Goal: Contribute content: Add original content to the website for others to see

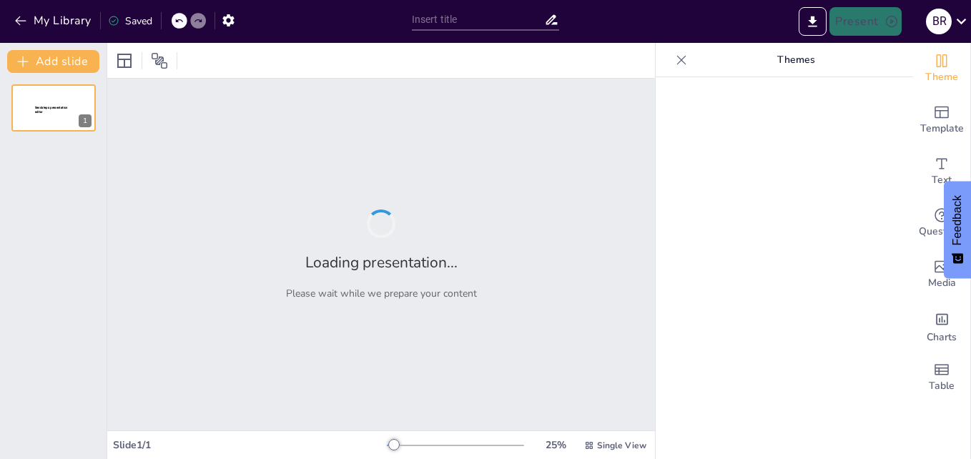
type input "Normativas Esenciales para la Salud y Seguridad Laboral en el Entorno de Trabajo"
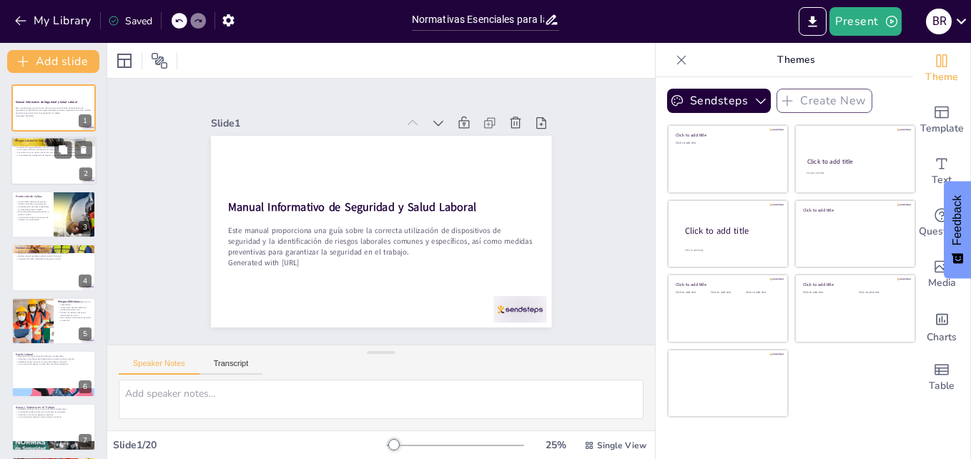
click at [49, 149] on p "La correcta utilización de dispositivos de seguridad puede prevenir atrapamient…" at bounding box center [53, 150] width 77 height 3
checkbox input "true"
type textarea "Lo ipsumdolorsita conse adi elitsed doeiusmod te in utlabo etdo magnaal enim ad…"
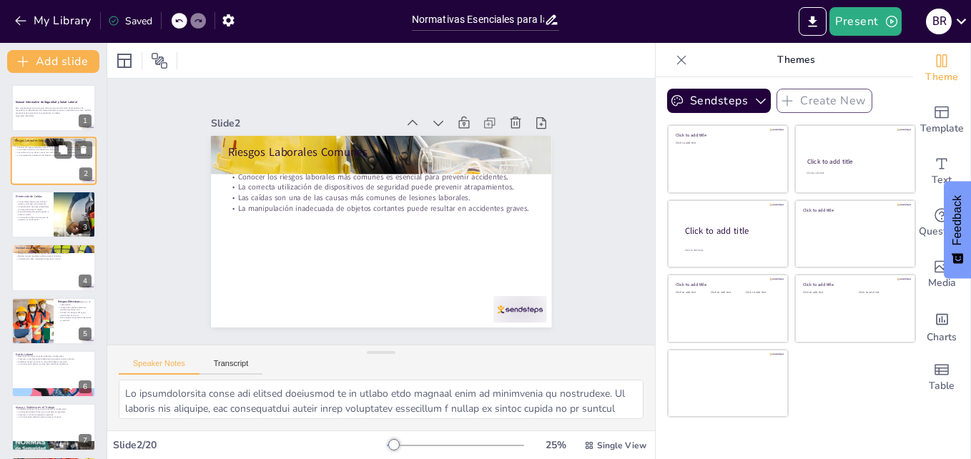
scroll to position [29, 0]
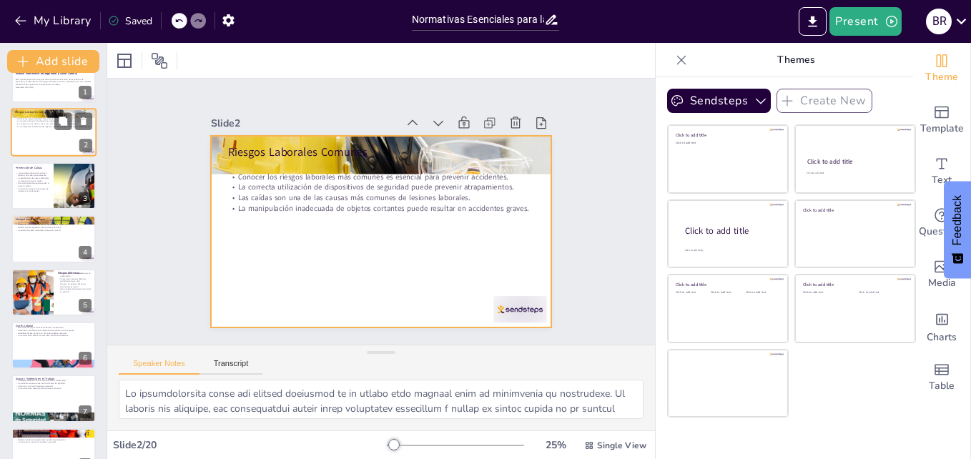
click at [49, 148] on div at bounding box center [54, 133] width 86 height 49
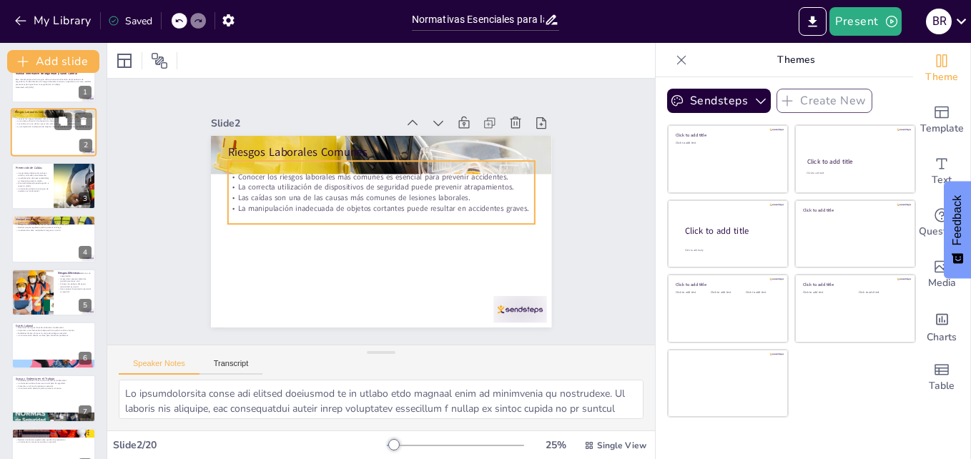
scroll to position [0, 0]
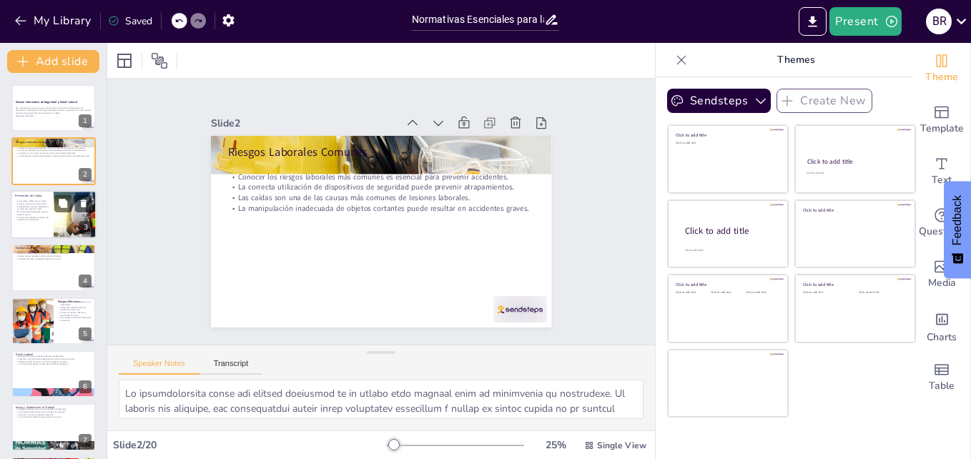
click at [41, 221] on p "La formación sobre el uso seguro de escaleras es fundamental." at bounding box center [32, 218] width 34 height 5
checkbox input "true"
type textarea "Lor ipsumdolo sit ametconsecte adipisc el seddoe temporin, utla et dol magnaali…"
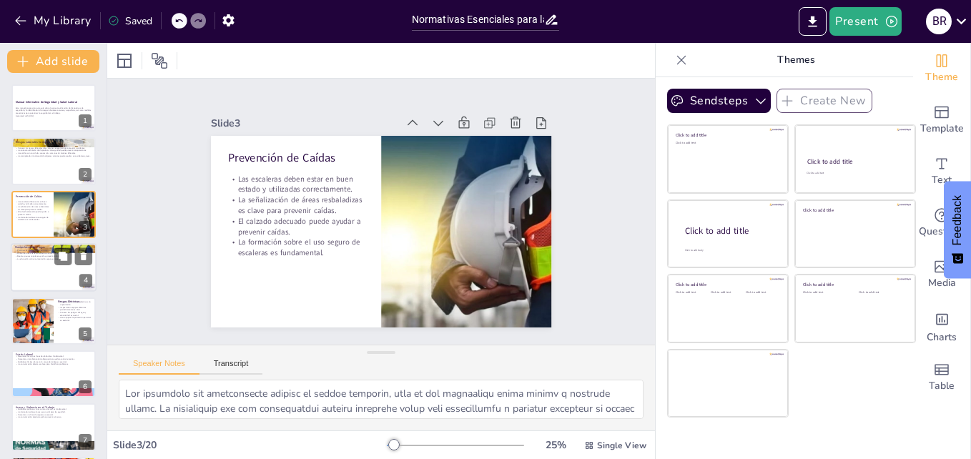
click at [24, 262] on div at bounding box center [54, 267] width 86 height 49
checkbox input "true"
type textarea "La planificación es clave para la seguridad en la manipulación de cargas. Al an…"
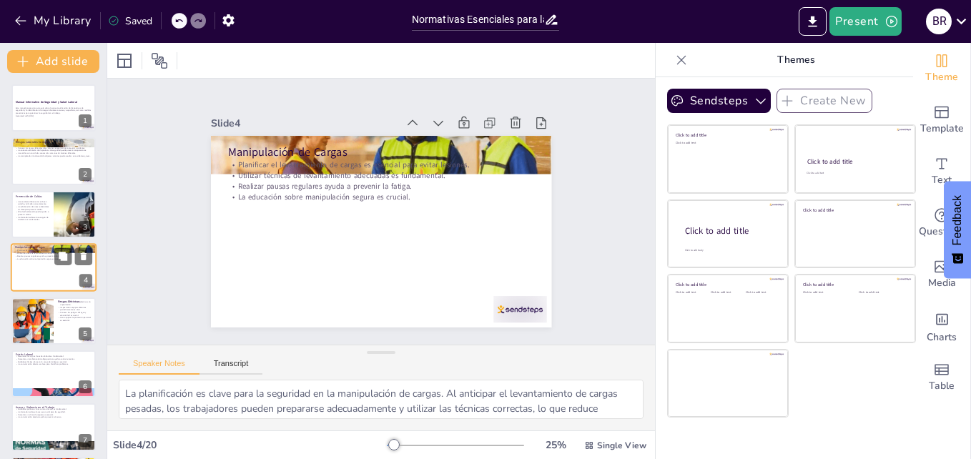
scroll to position [1, 0]
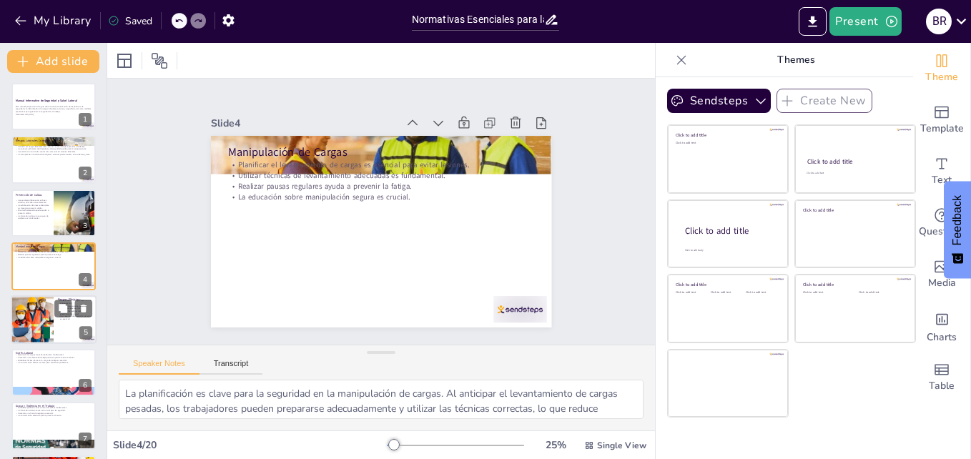
click at [44, 309] on div at bounding box center [32, 319] width 67 height 49
checkbox input "true"
type textarea "La capacitación es fundamental para la seguridad eléctrica. Sin el conocimiento…"
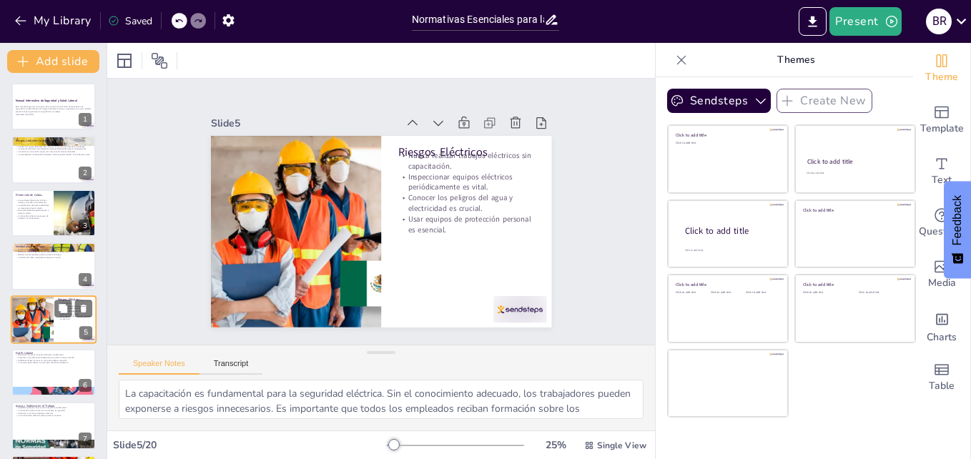
scroll to position [55, 0]
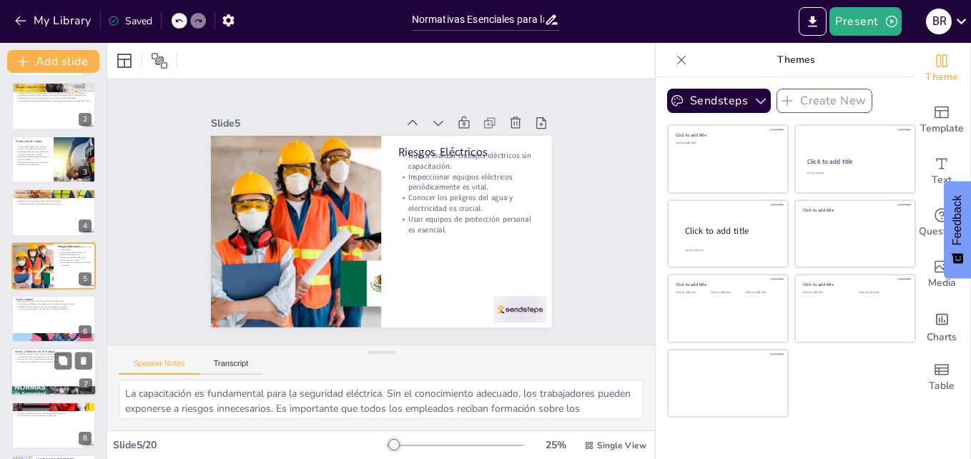
click at [31, 367] on div at bounding box center [54, 372] width 86 height 49
checkbox input "true"
type textarea "Las políticas claras contra el acoso y la violencia son esenciales para protege…"
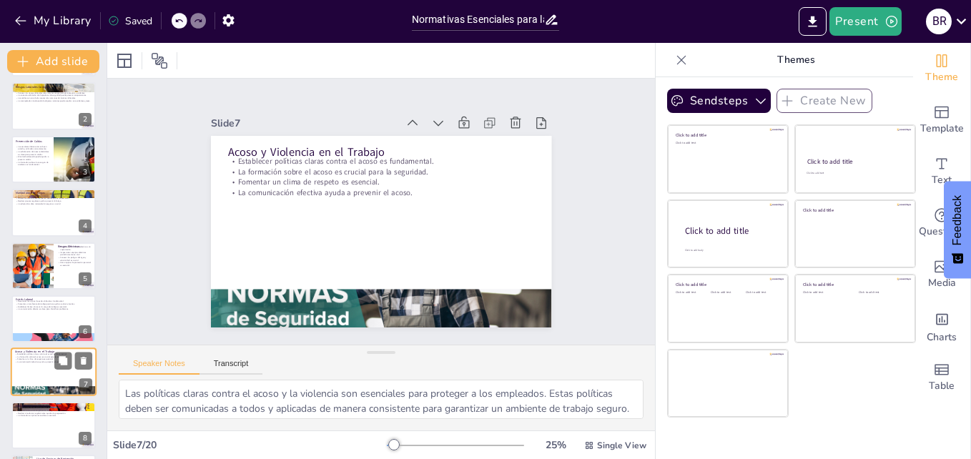
scroll to position [161, 0]
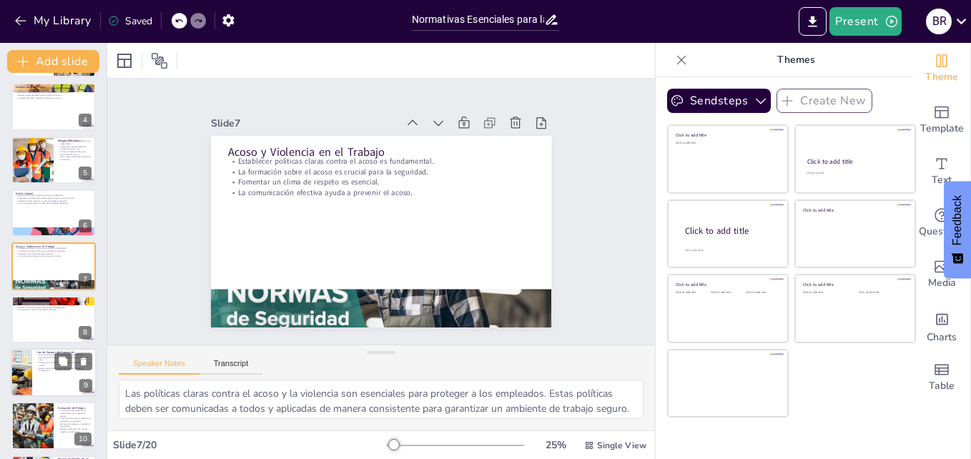
click at [32, 369] on div at bounding box center [54, 372] width 86 height 49
checkbox input "true"
type textarea "La protección personal es una parte fundamental de la seguridad laboral. Al usa…"
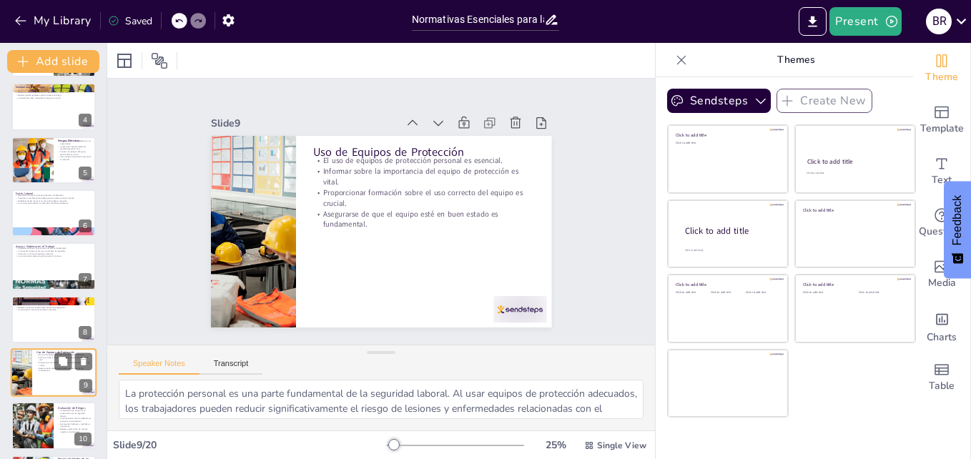
scroll to position [267, 0]
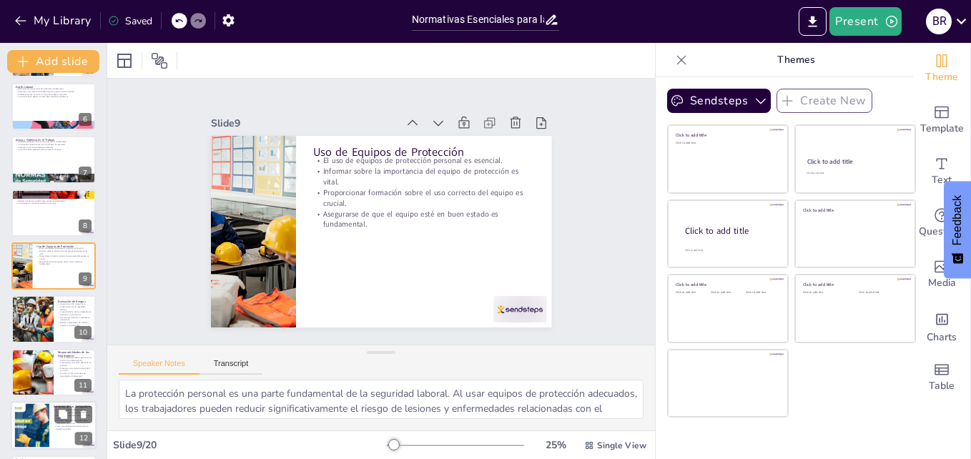
click at [42, 429] on div at bounding box center [31, 426] width 69 height 44
checkbox input "true"
type textarea "El bienestar de los trabajadores es un factor clave en la productividad. Cuando…"
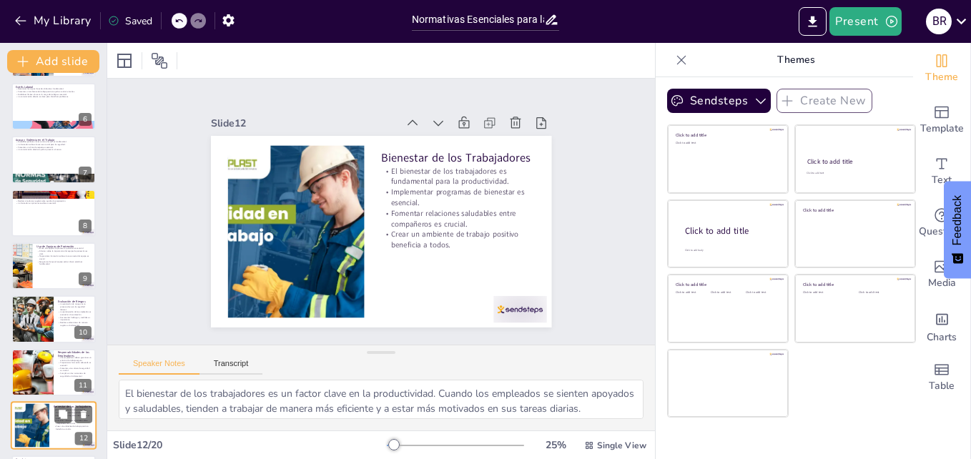
scroll to position [427, 0]
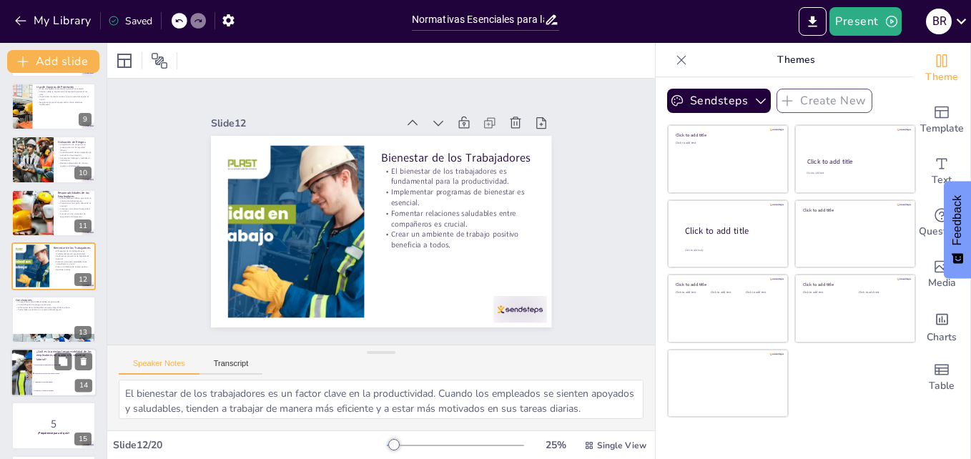
checkbox input "true"
click at [34, 382] on input "checkbox" at bounding box center [33, 381] width 1 height 1
checkbox input "false"
checkbox input "true"
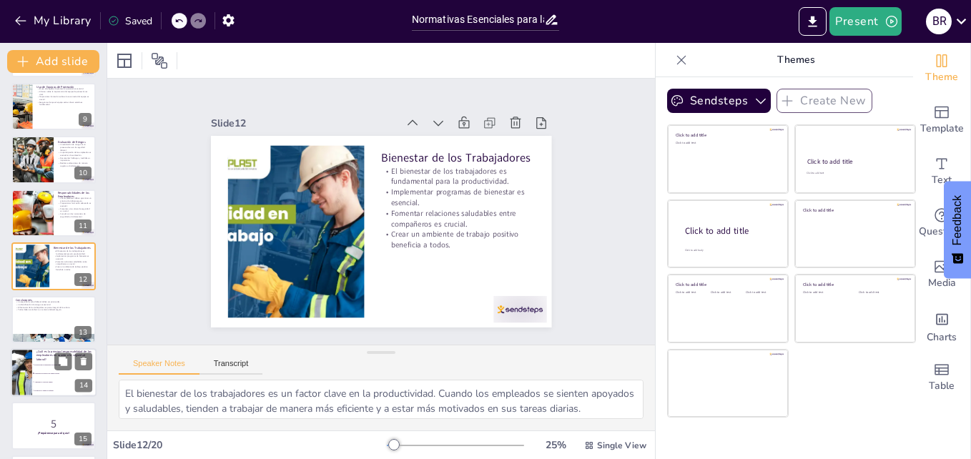
type textarea "La respuesta correcta es "Garantizar un entorno de trabajo seguro", que se disc…"
checkbox input "true"
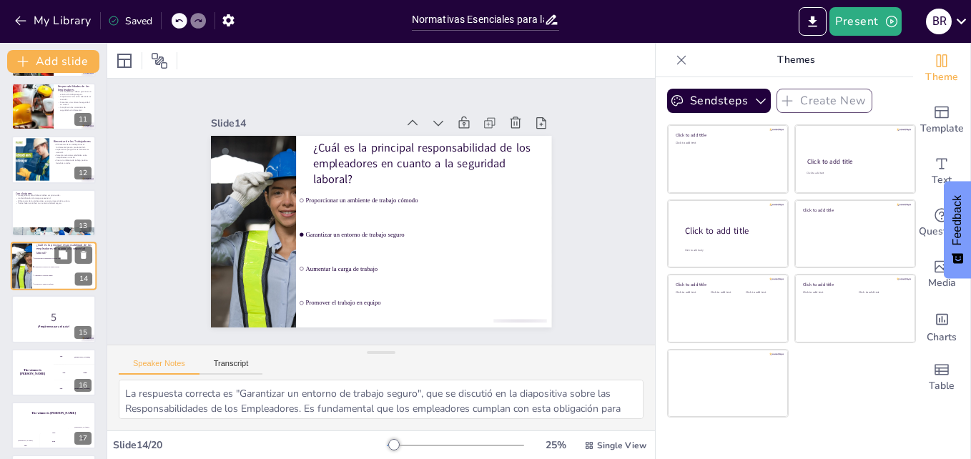
scroll to position [505, 0]
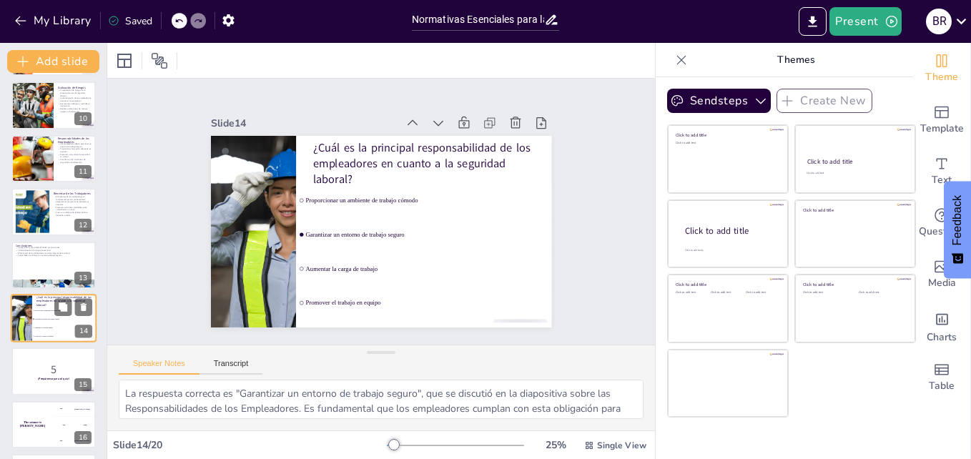
checkbox input "true"
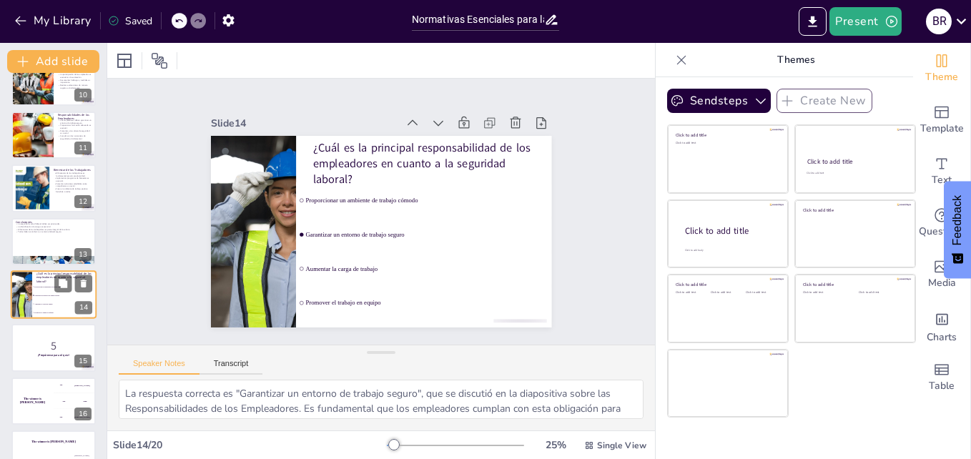
checkbox input "true"
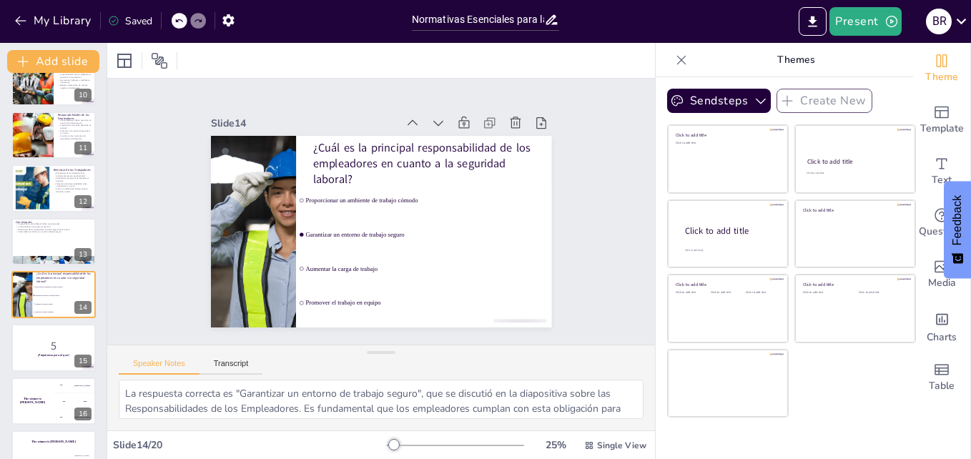
checkbox input "true"
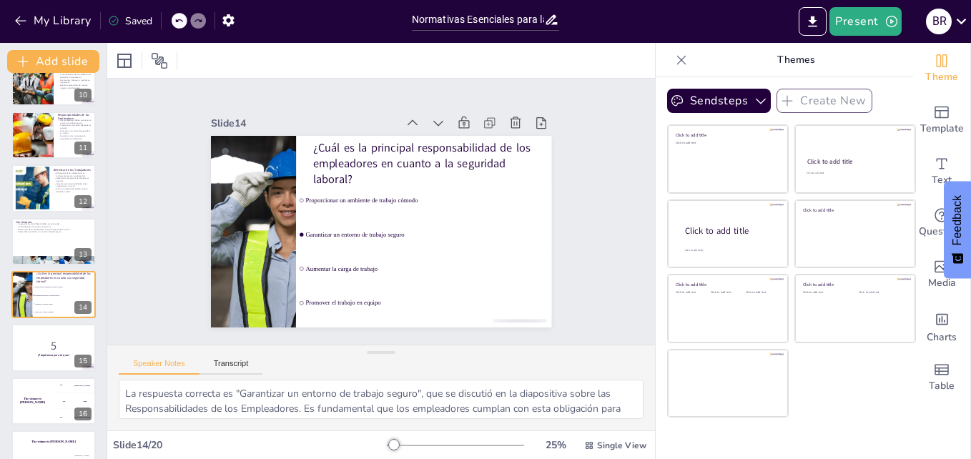
checkbox input "true"
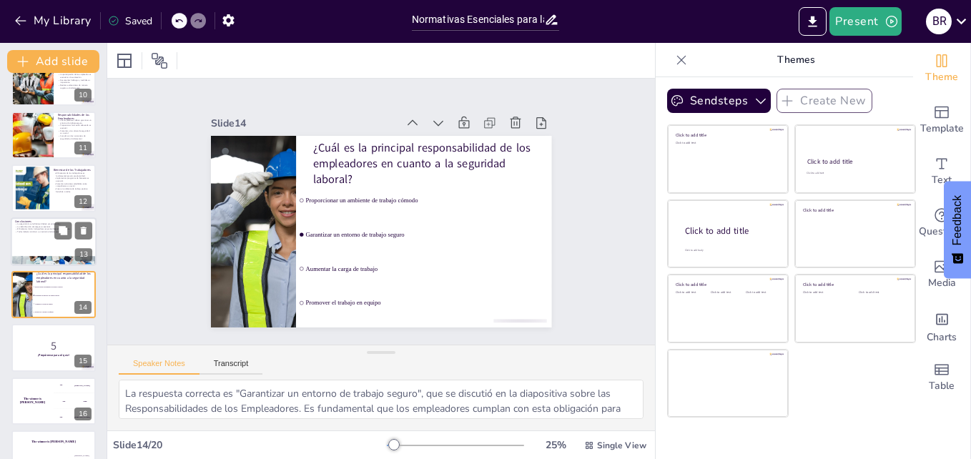
checkbox input "true"
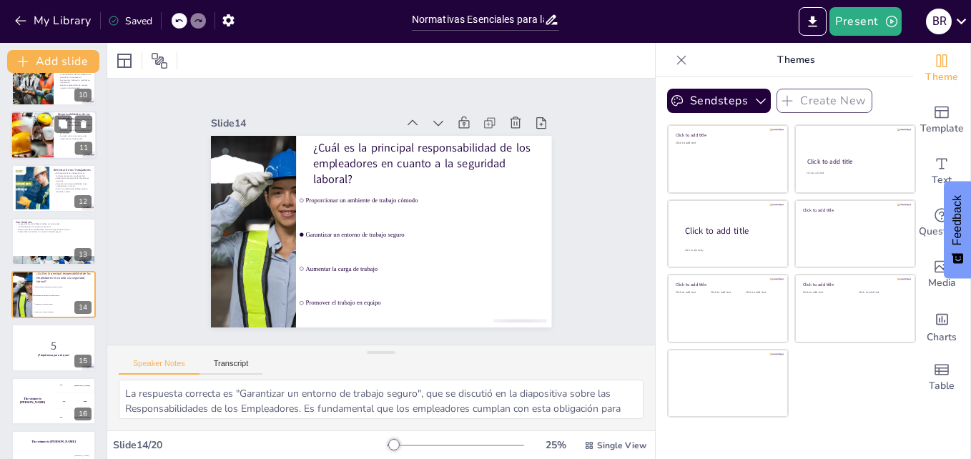
checkbox input "true"
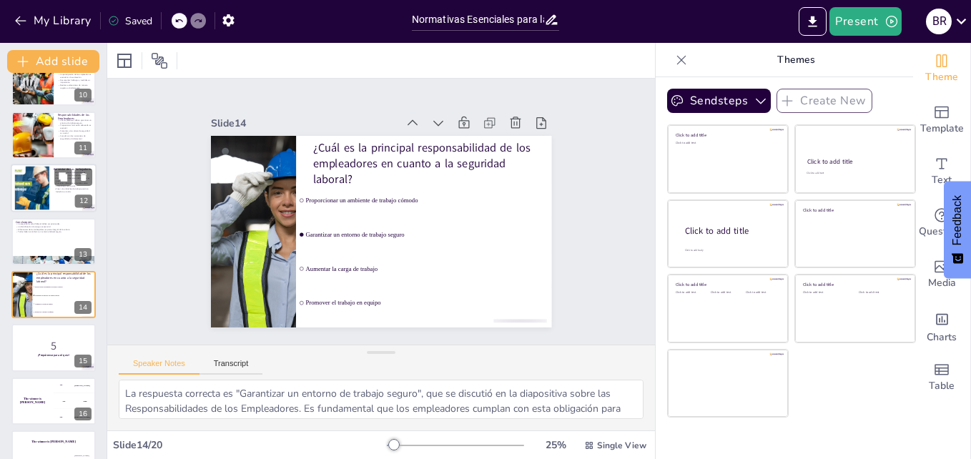
checkbox input "true"
click at [36, 191] on div at bounding box center [31, 189] width 69 height 44
checkbox input "true"
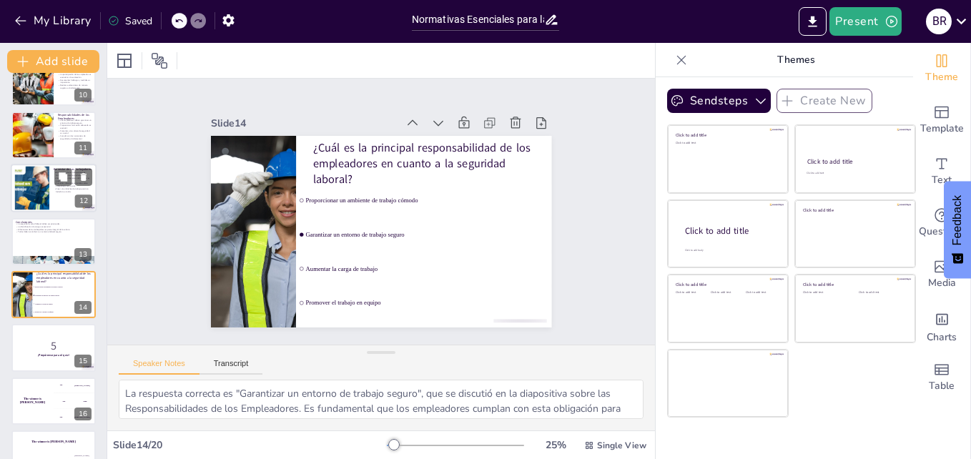
type textarea "El bienestar de los trabajadores es un factor clave en la productividad. Cuando…"
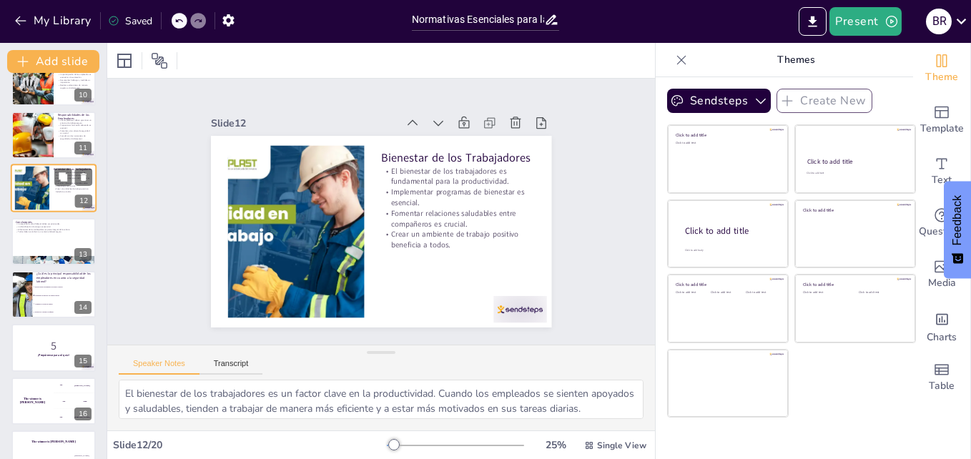
scroll to position [427, 0]
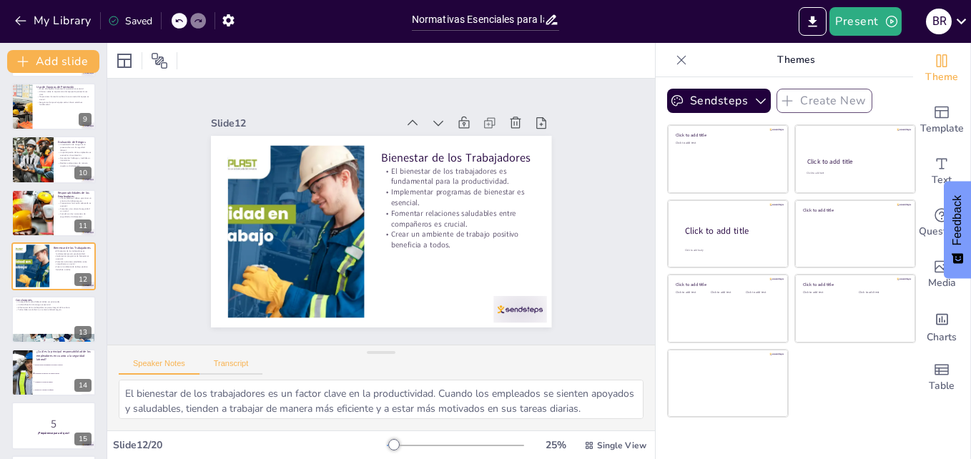
click at [231, 368] on button "Transcript" at bounding box center [231, 367] width 64 height 16
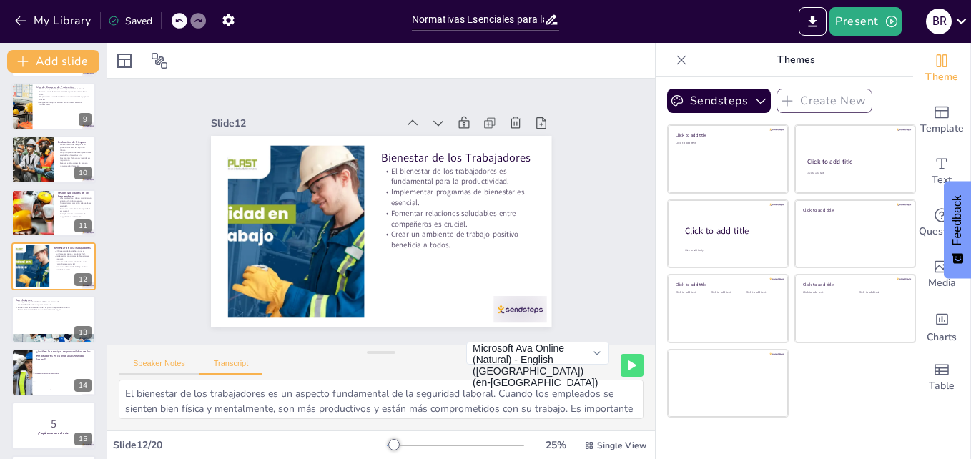
click at [152, 367] on button "Speaker Notes" at bounding box center [159, 367] width 81 height 16
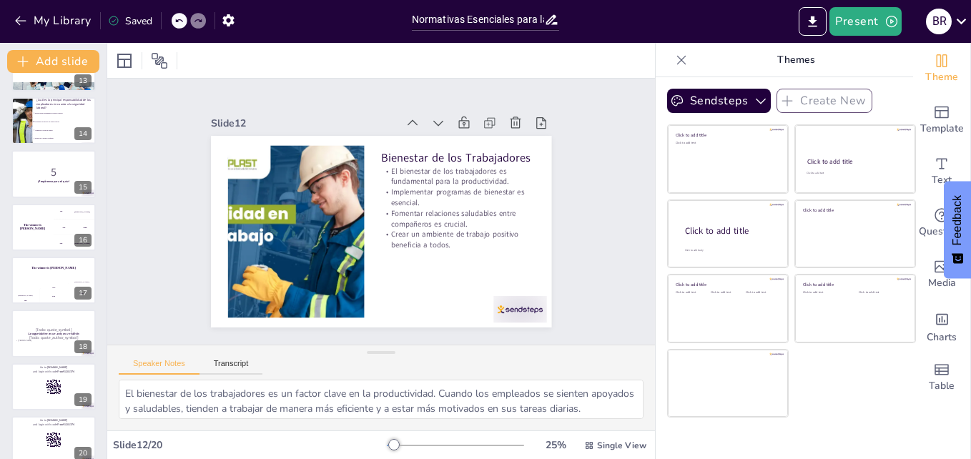
scroll to position [695, 0]
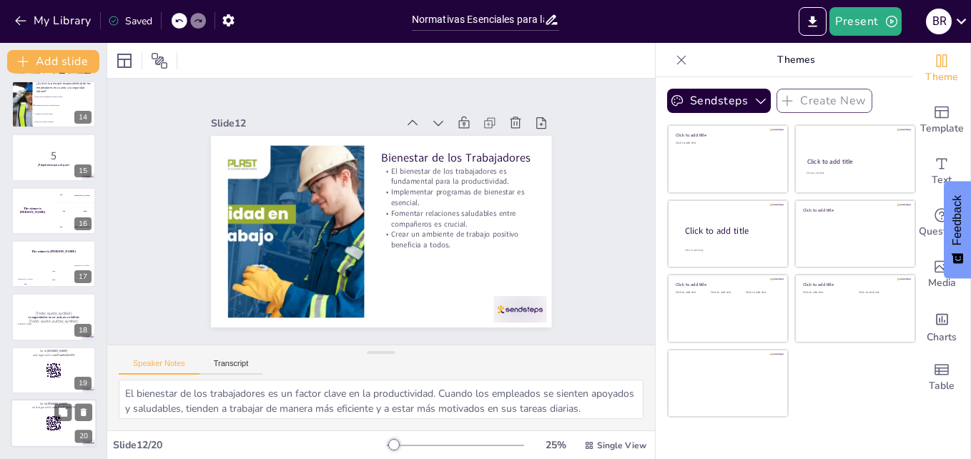
click at [41, 436] on div at bounding box center [54, 423] width 86 height 49
checkbox input "true"
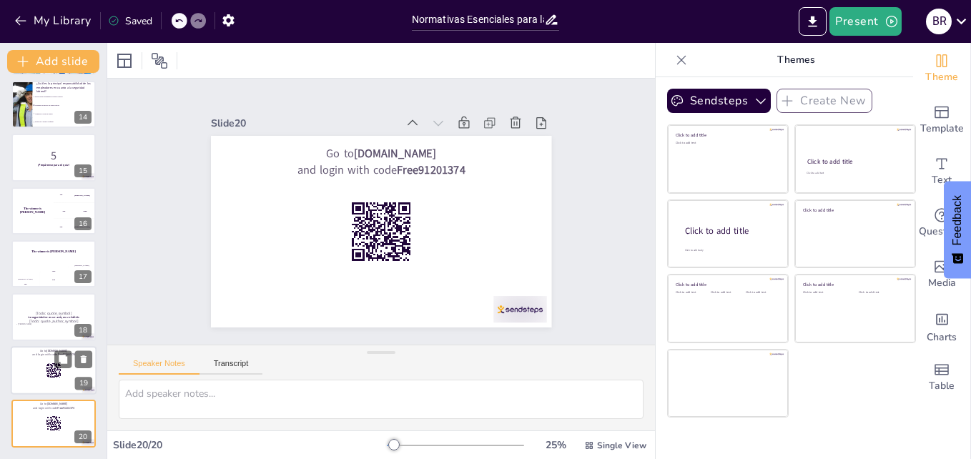
click at [37, 379] on div at bounding box center [54, 370] width 86 height 49
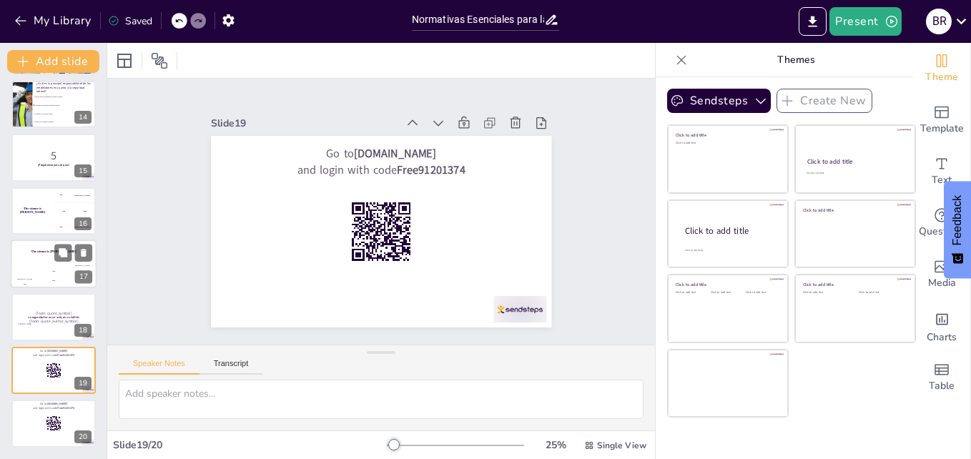
click at [44, 262] on div "The winner is [PERSON_NAME]" at bounding box center [54, 251] width 86 height 24
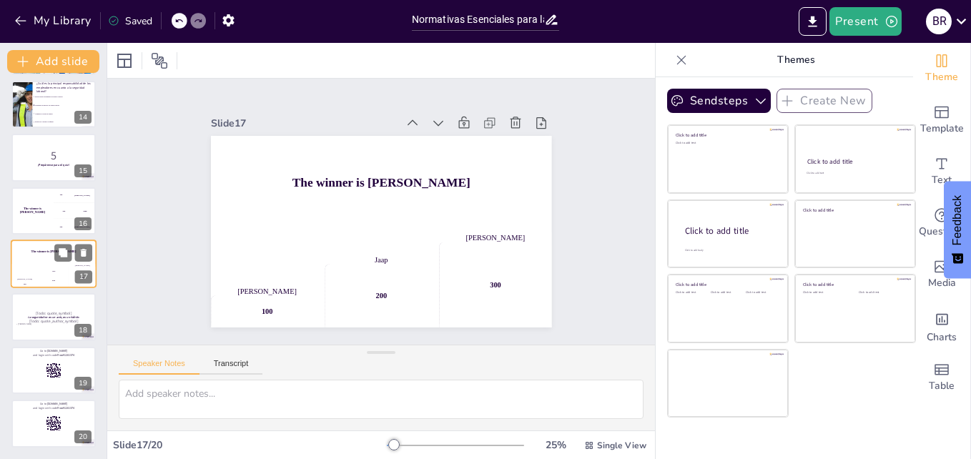
scroll to position [693, 0]
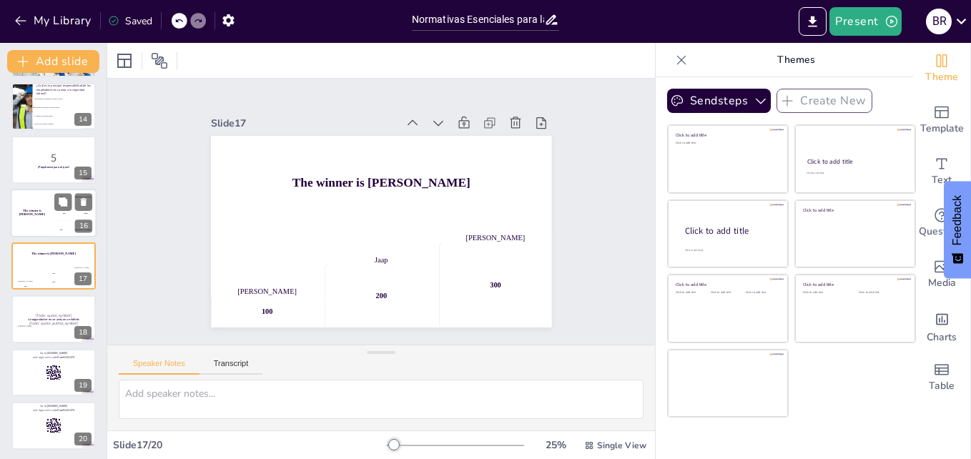
click at [42, 217] on div "The winner is [PERSON_NAME]" at bounding box center [32, 213] width 43 height 49
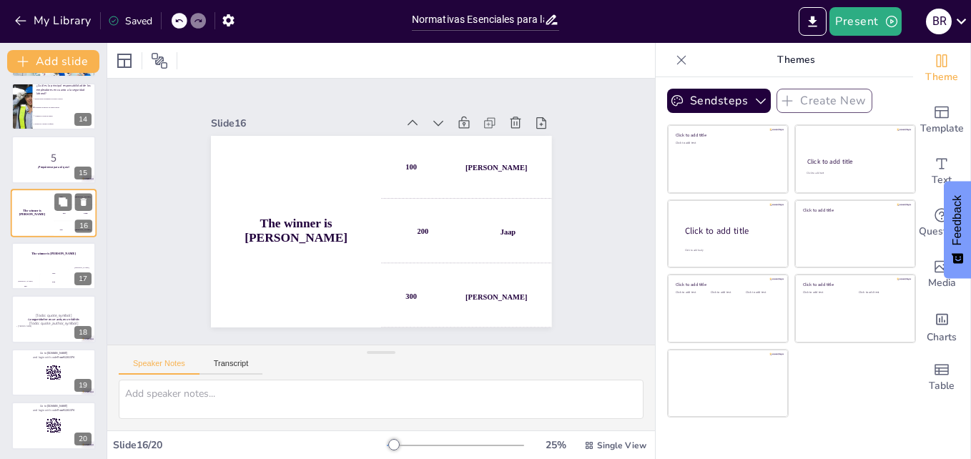
scroll to position [640, 0]
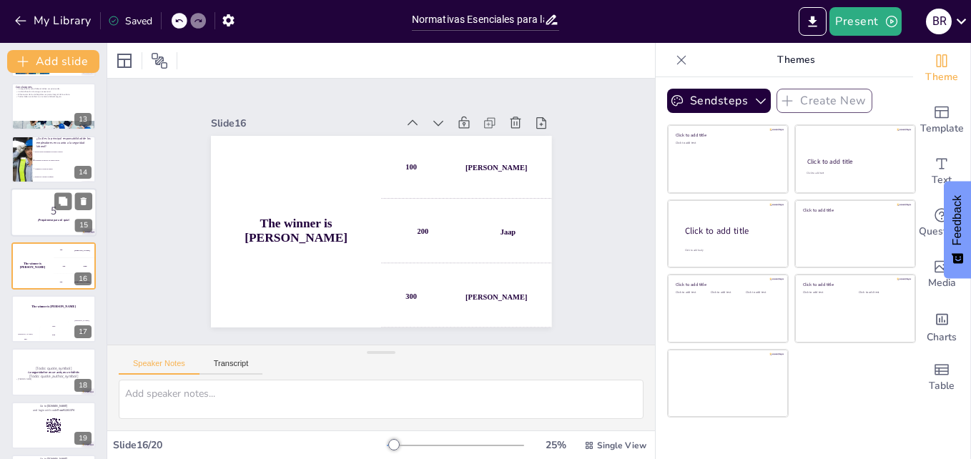
click at [44, 204] on p "5" at bounding box center [53, 211] width 77 height 16
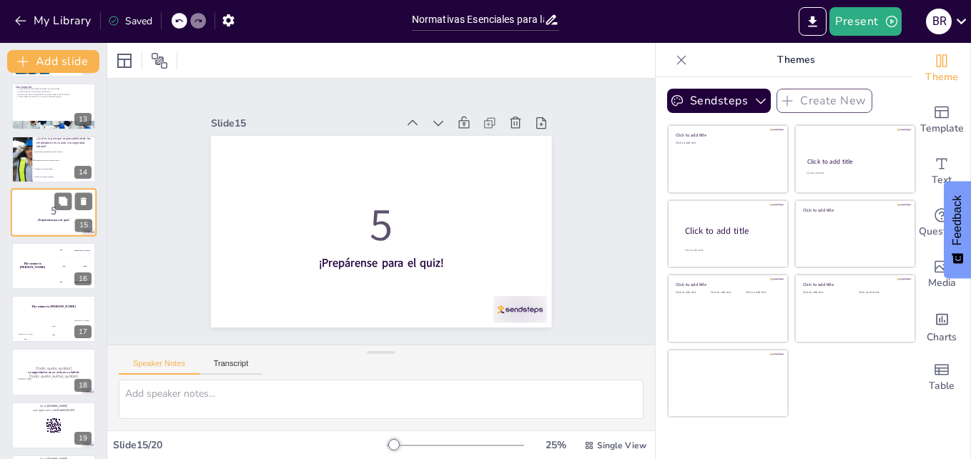
scroll to position [586, 0]
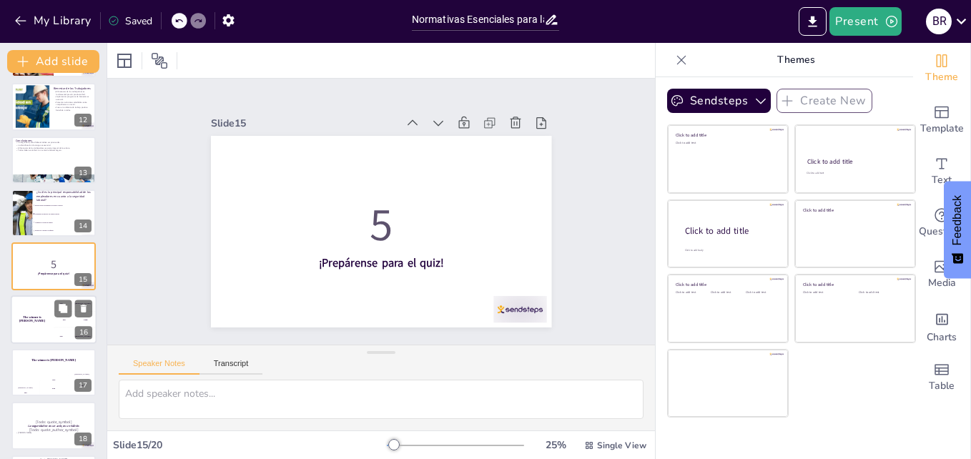
click at [39, 329] on div "The winner is [PERSON_NAME]" at bounding box center [32, 319] width 43 height 49
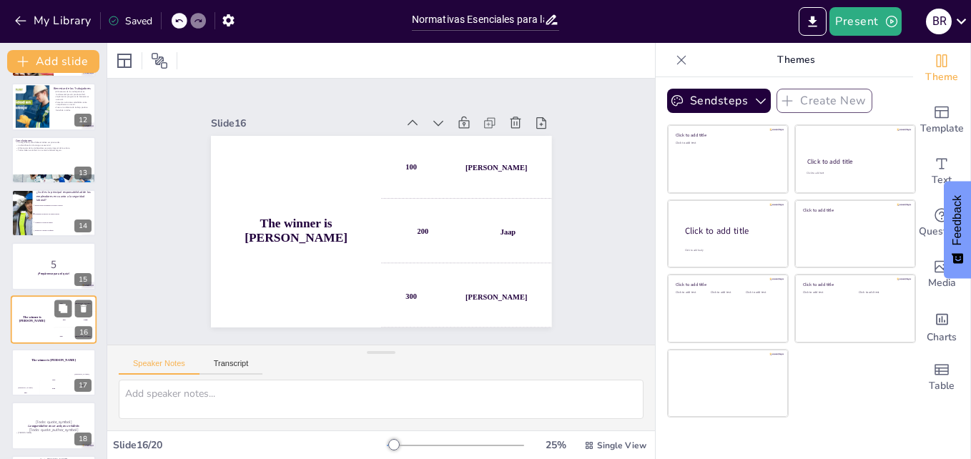
scroll to position [640, 0]
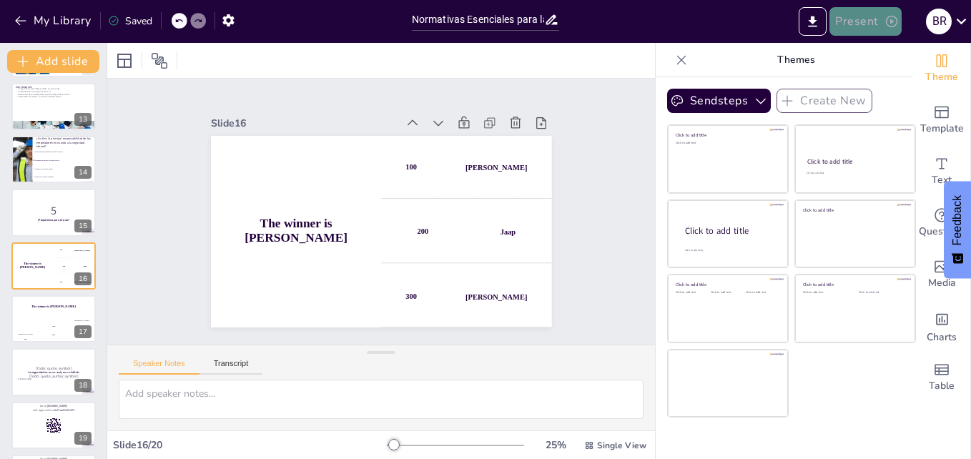
click at [887, 21] on icon "button" at bounding box center [891, 21] width 14 height 14
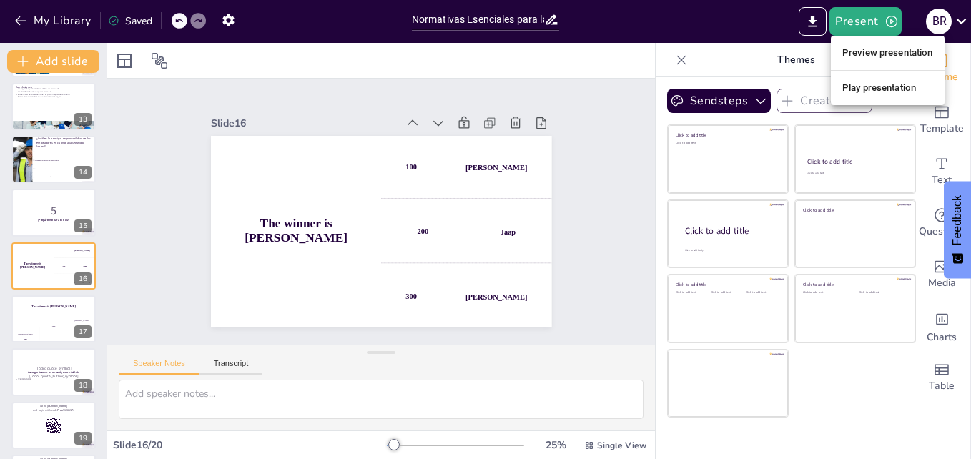
click at [902, 92] on li "Play presentation" at bounding box center [887, 87] width 114 height 23
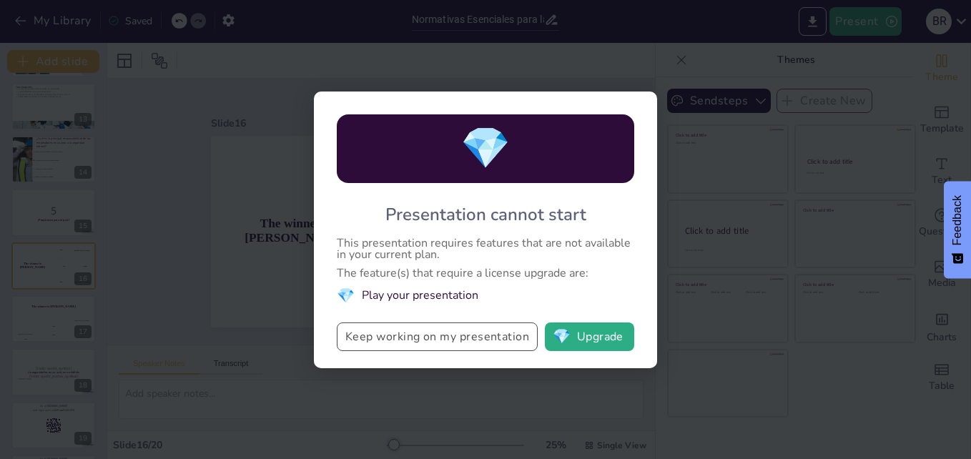
click at [403, 331] on button "Keep working on my presentation" at bounding box center [437, 336] width 201 height 29
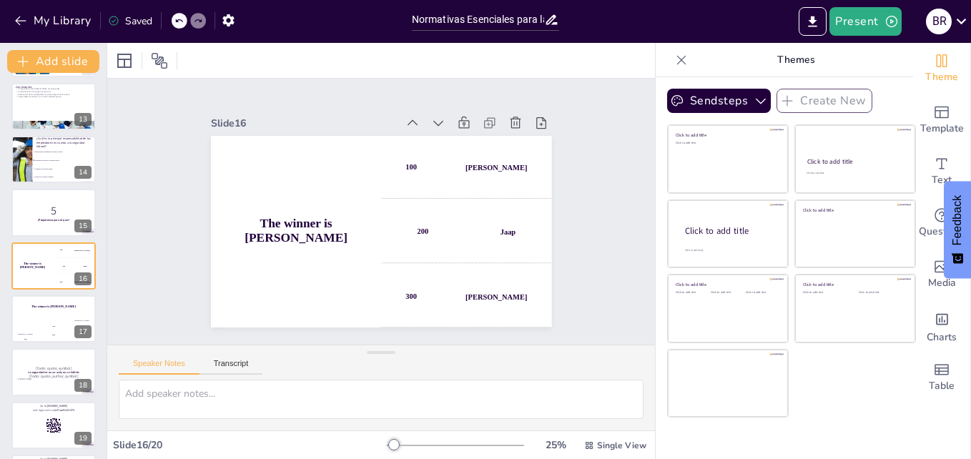
checkbox input "true"
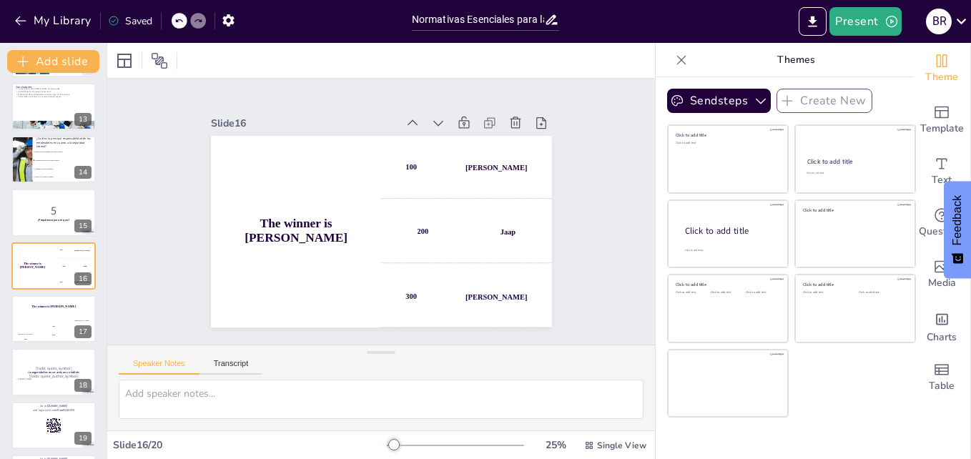
checkbox input "true"
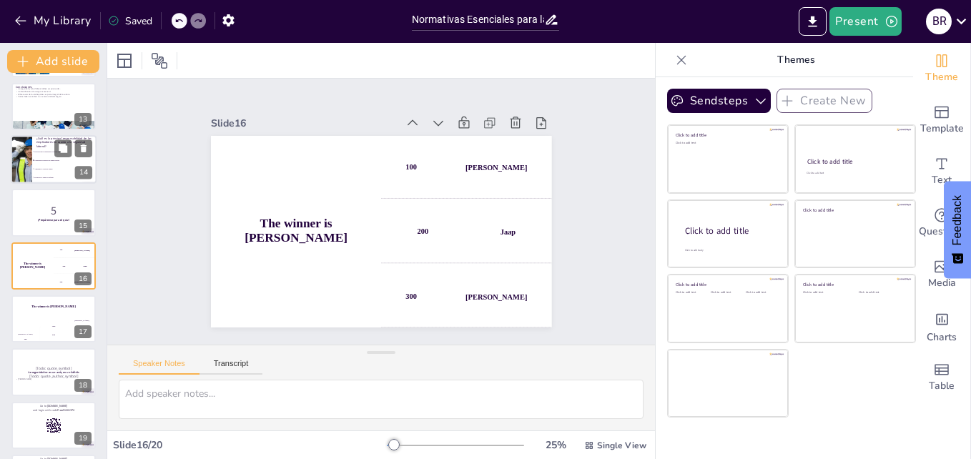
checkbox input "true"
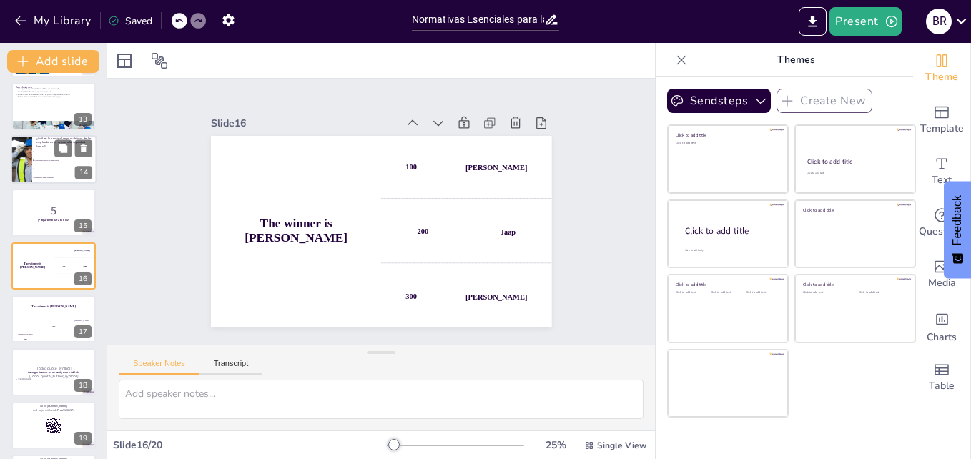
checkbox input "true"
click at [36, 162] on li "Garantizar un entorno de trabajo seguro" at bounding box center [64, 160] width 64 height 9
checkbox input "true"
type textarea "La respuesta correcta es "Garantizar un entorno de trabajo seguro", que se disc…"
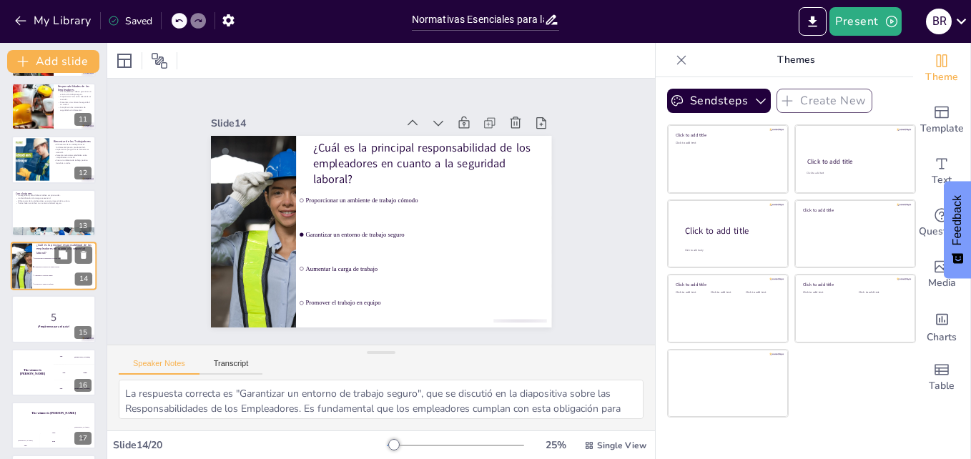
scroll to position [505, 0]
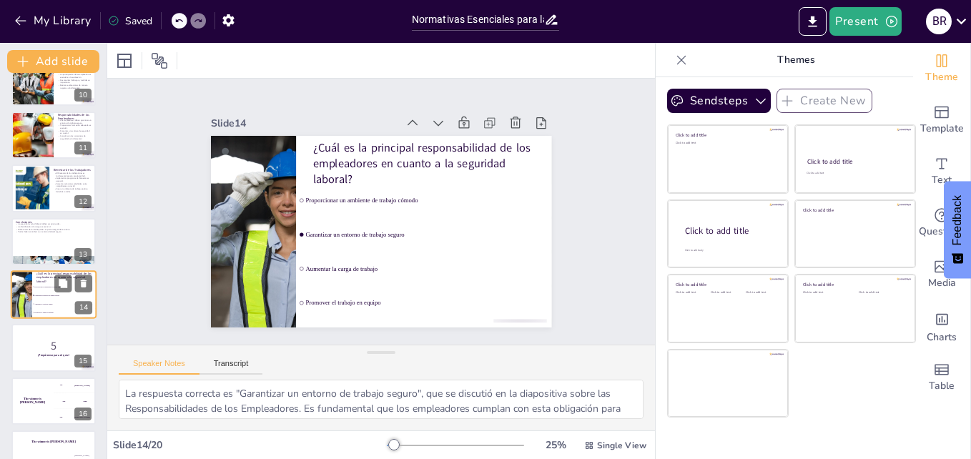
checkbox input "true"
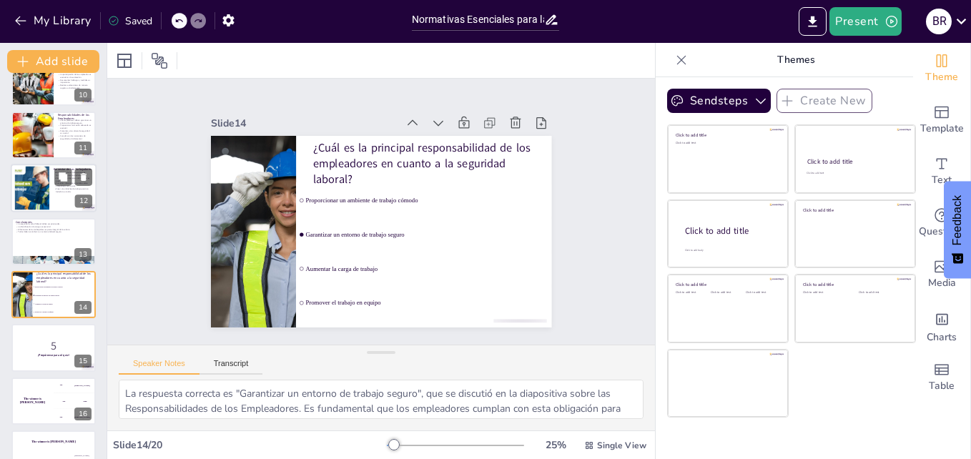
checkbox input "true"
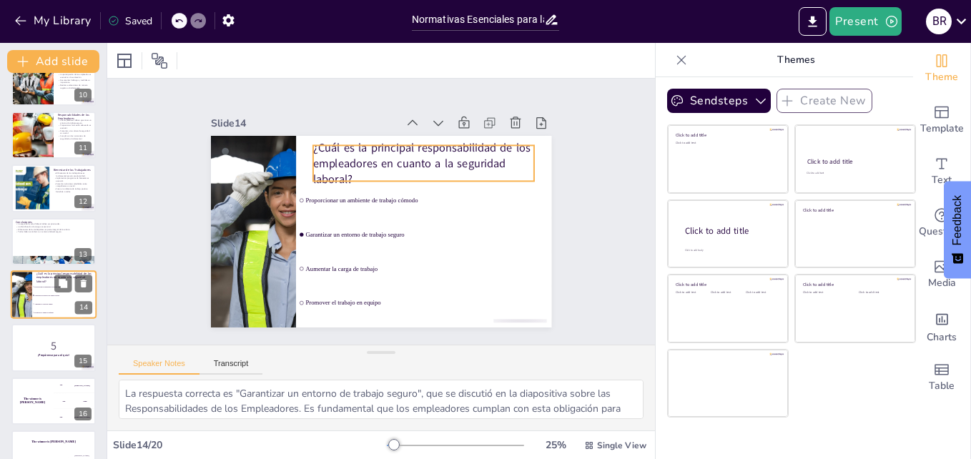
checkbox input "true"
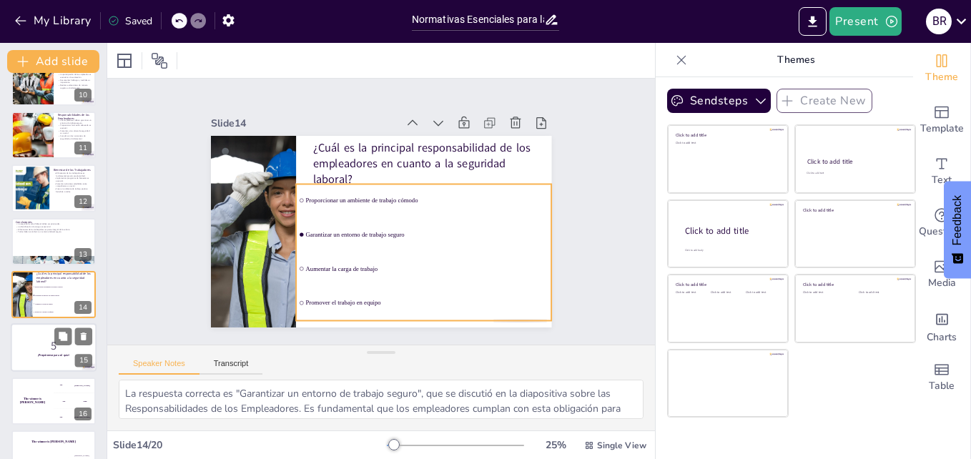
checkbox input "true"
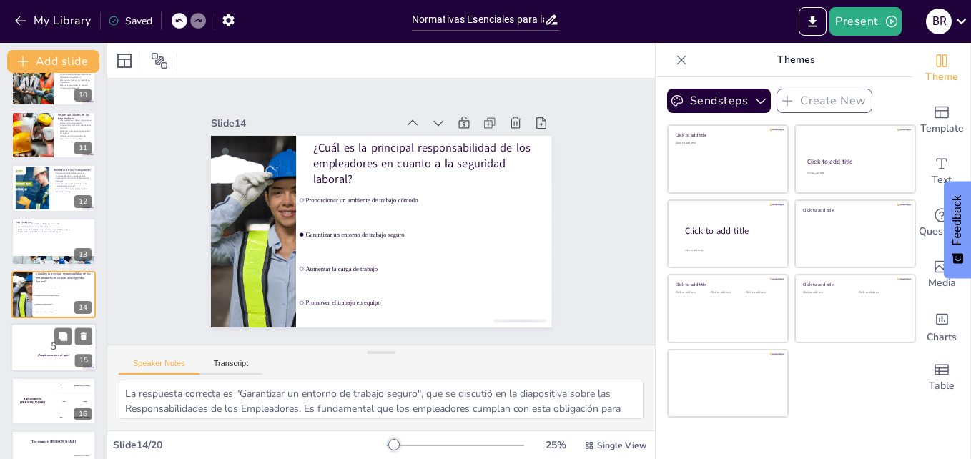
checkbox input "true"
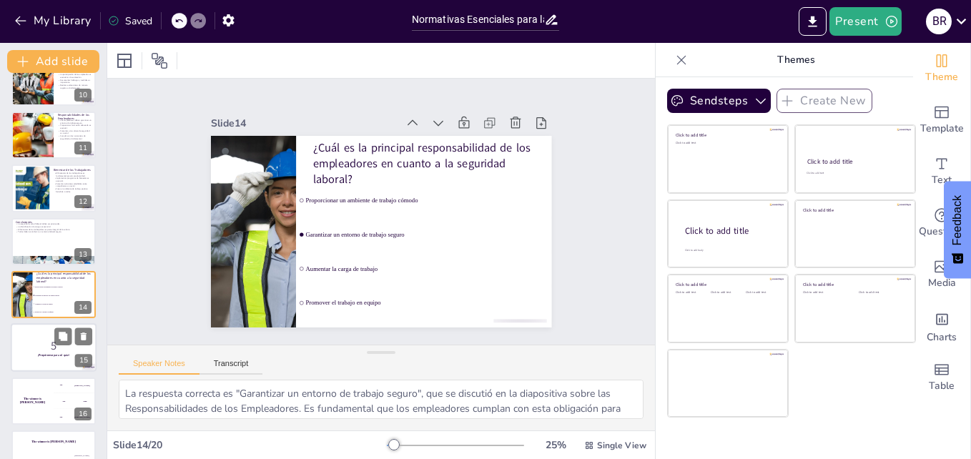
checkbox input "true"
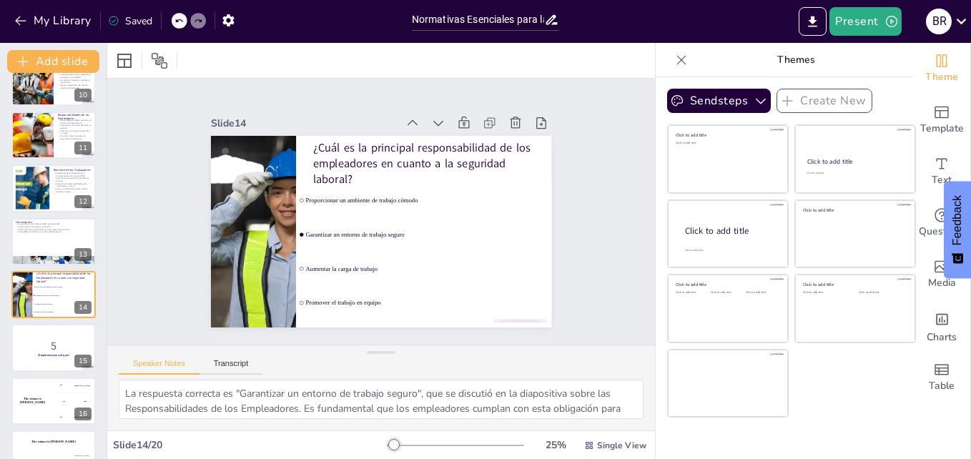
checkbox input "true"
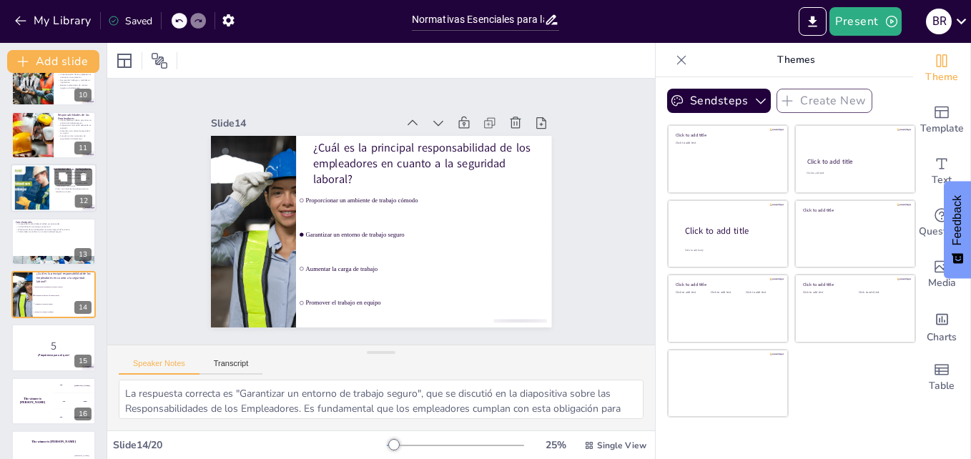
checkbox input "true"
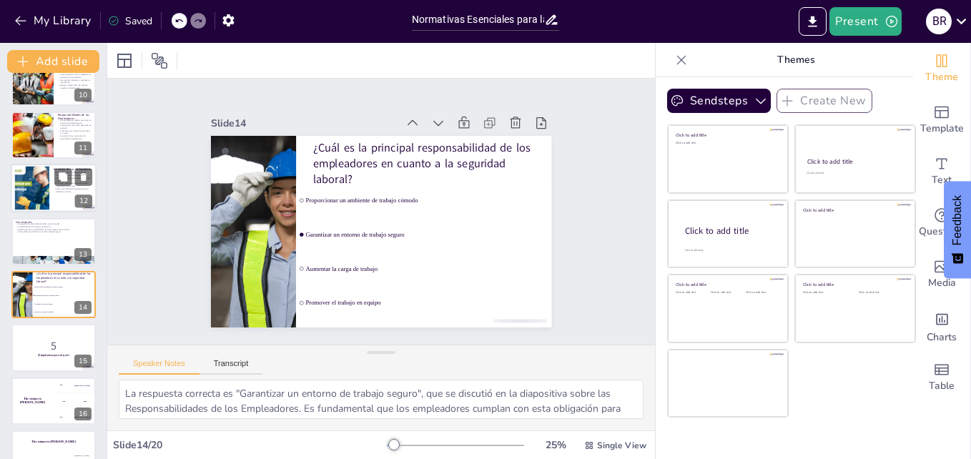
checkbox input "true"
click at [36, 189] on div at bounding box center [31, 189] width 69 height 44
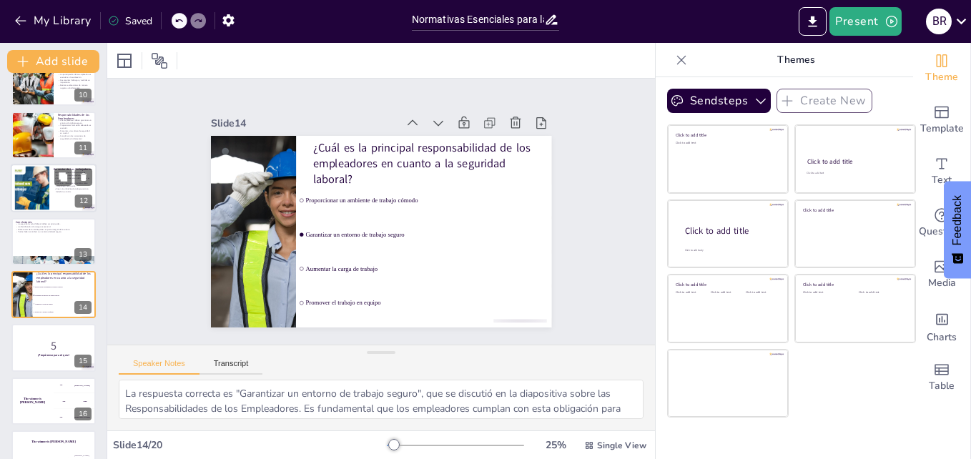
checkbox input "true"
type textarea "El bienestar de los trabajadores es un factor clave en la productividad. Cuando…"
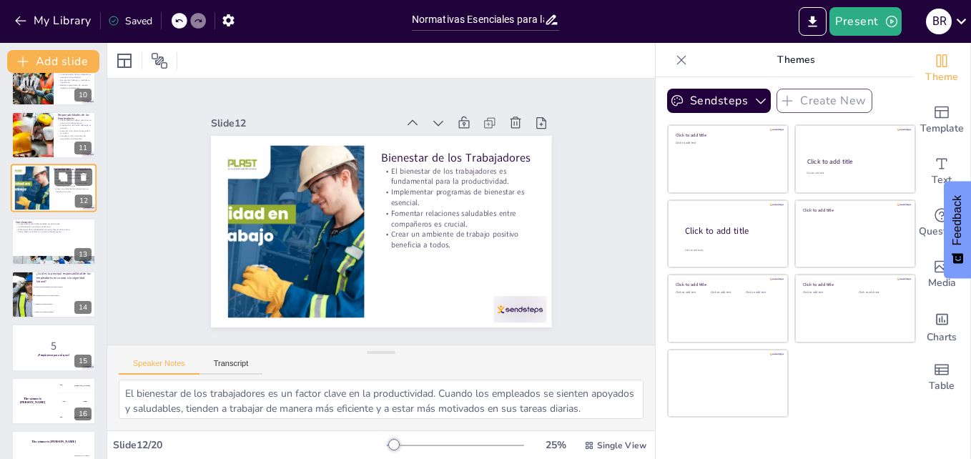
scroll to position [427, 0]
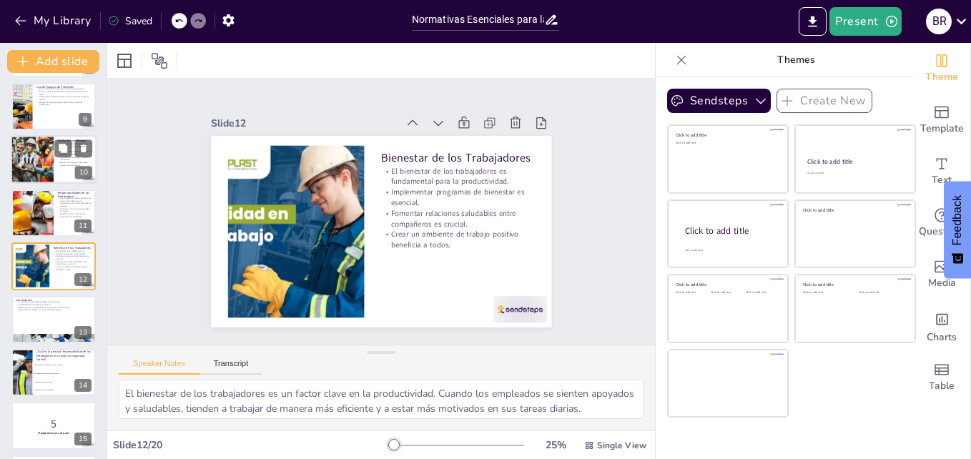
click at [32, 157] on div at bounding box center [32, 160] width 49 height 49
checkbox input "true"
type textarea "La evaluación de riesgos es fundamental para identificar y mitigar peligros en …"
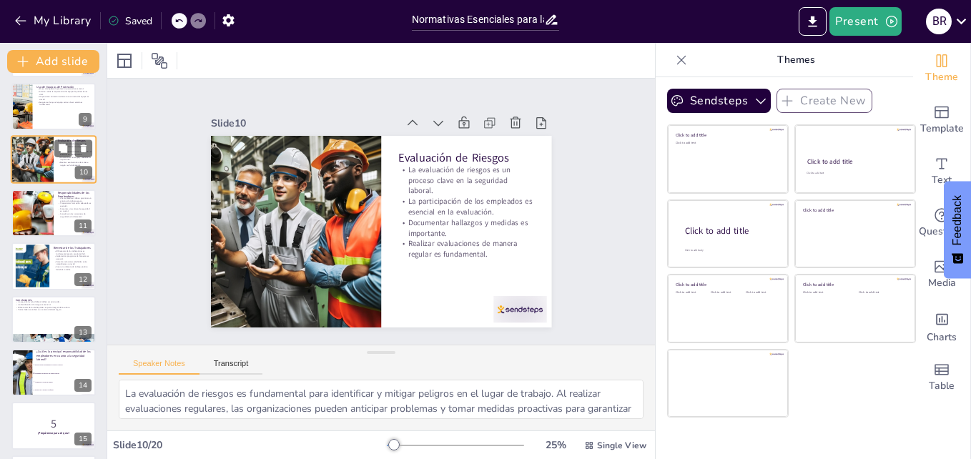
scroll to position [321, 0]
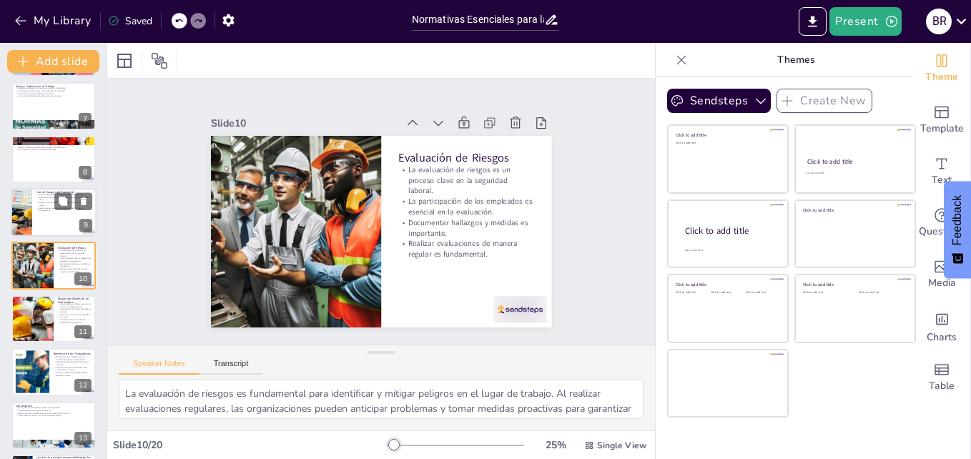
click at [24, 205] on div at bounding box center [21, 212] width 72 height 49
checkbox input "true"
type textarea "La protección personal es una parte fundamental de la seguridad laboral. Al usa…"
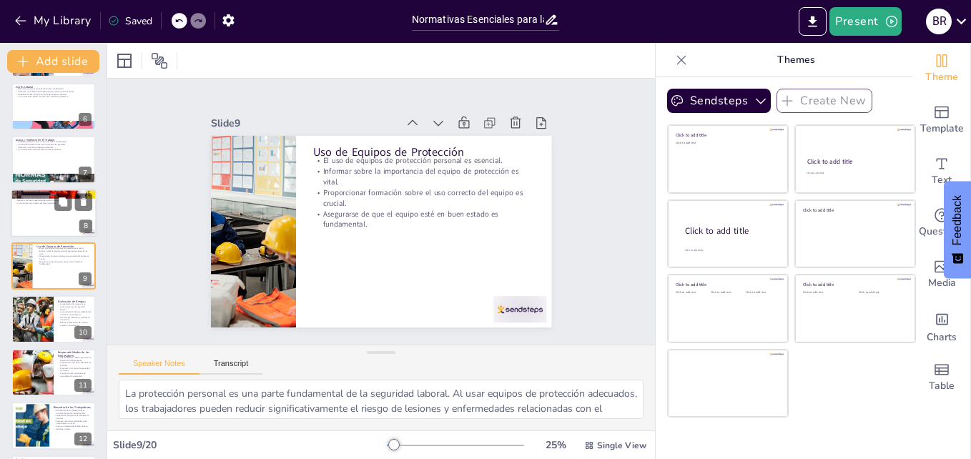
click at [30, 214] on div at bounding box center [54, 213] width 86 height 49
checkbox input "true"
type textarea "Un plan de emergencia bien definido es esencial para la seguridad en el trabajo…"
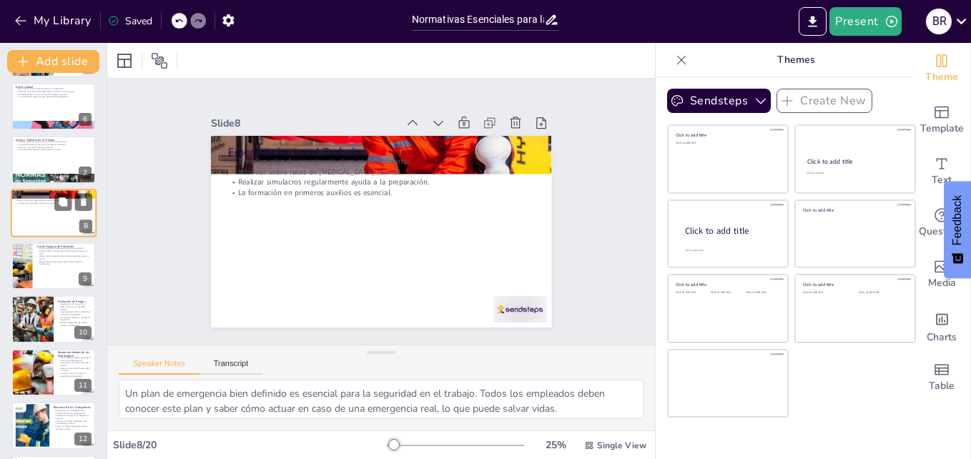
scroll to position [214, 0]
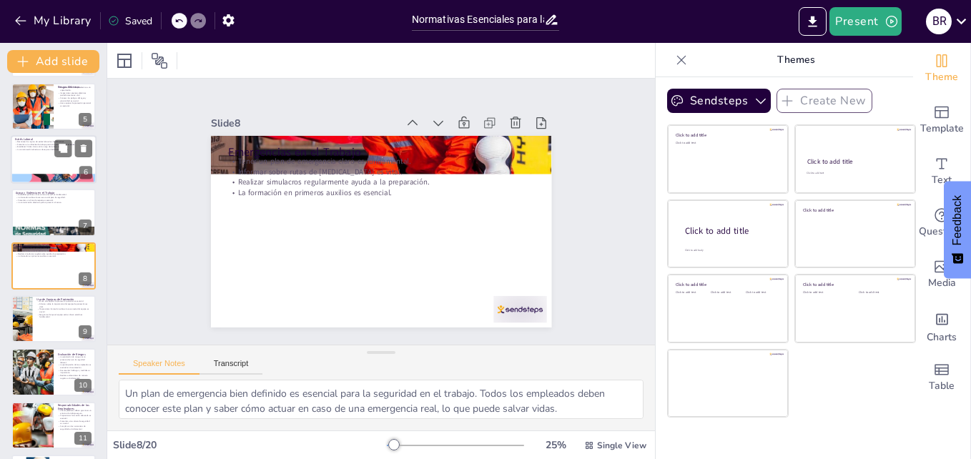
click at [40, 169] on div at bounding box center [54, 159] width 86 height 49
checkbox input "true"
type textarea "Reconocer los signos de estrés es el primer paso para abordar el problema. Los …"
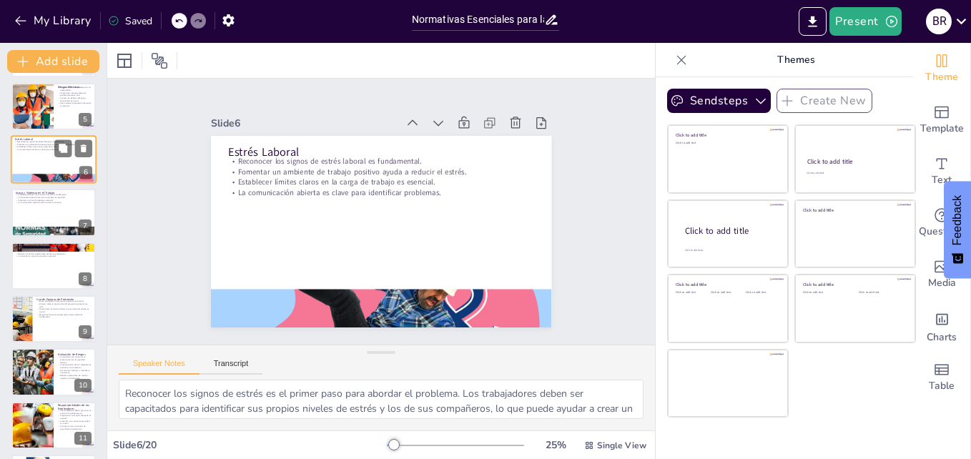
scroll to position [108, 0]
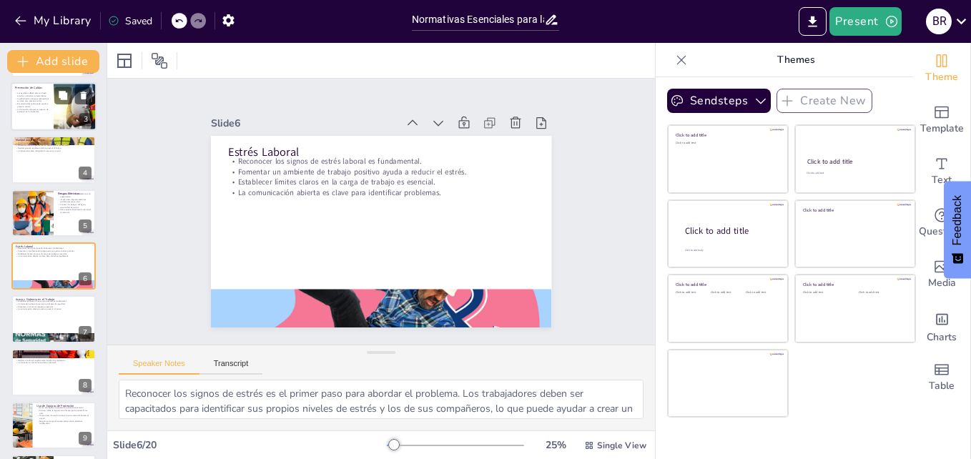
click at [39, 119] on div at bounding box center [54, 106] width 86 height 49
checkbox input "true"
type textarea "Lor ipsumdolo sit ametconsecte adipisc el seddoe temporin, utla et dol magnaali…"
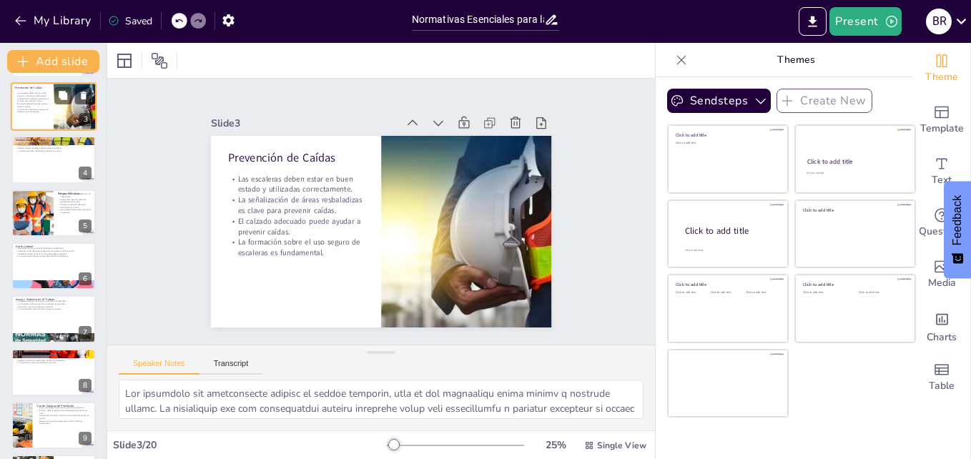
scroll to position [0, 0]
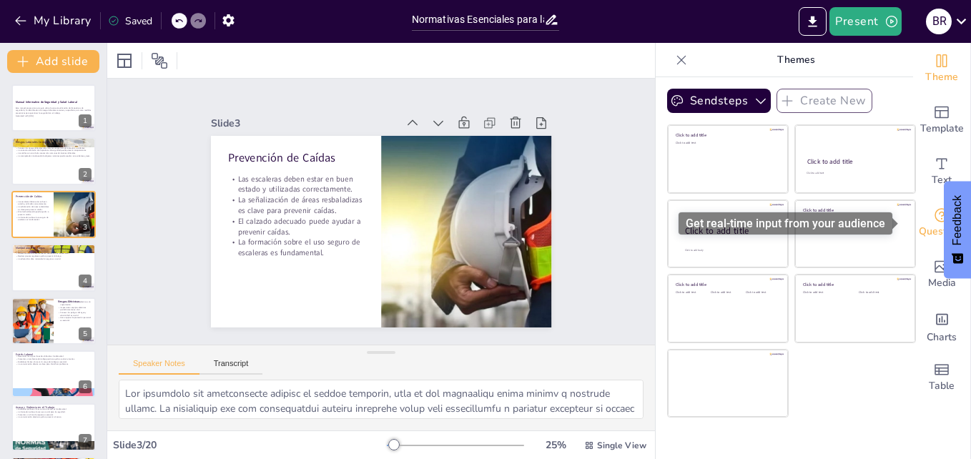
click at [934, 226] on span "Questions" at bounding box center [941, 232] width 46 height 16
checkbox input "true"
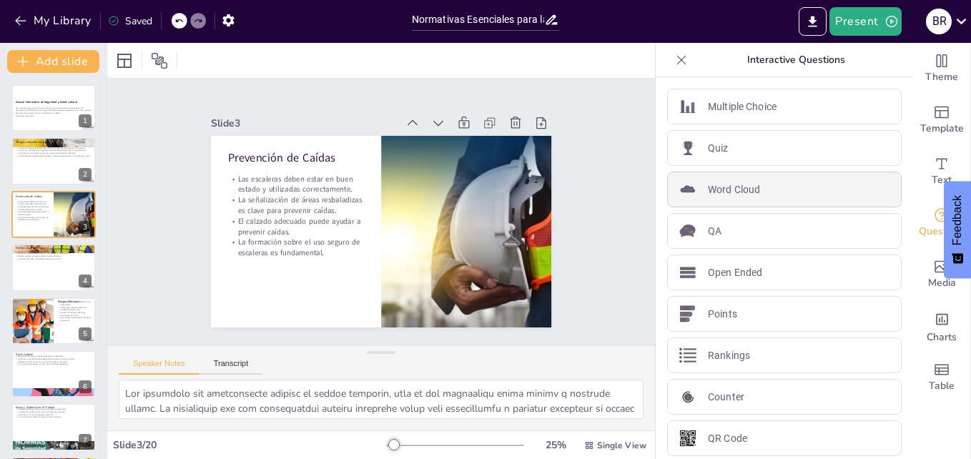
click at [716, 192] on p "Word Cloud" at bounding box center [734, 189] width 52 height 15
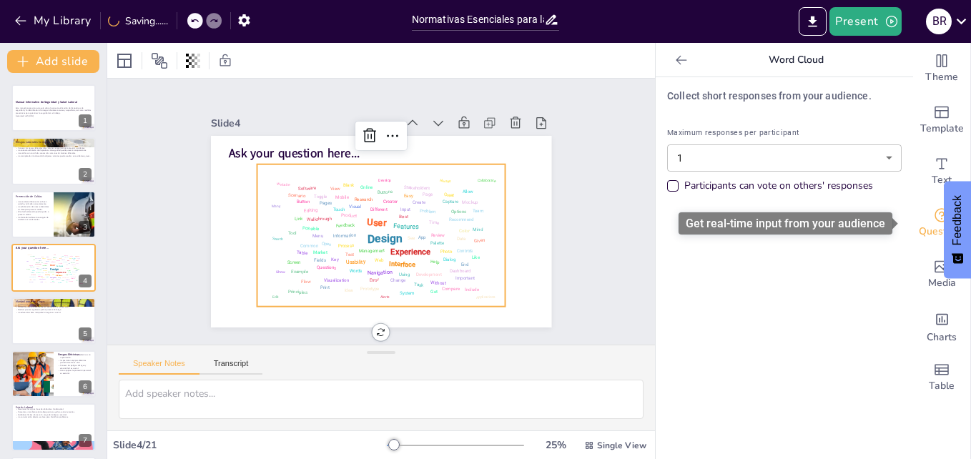
click at [923, 229] on span "Questions" at bounding box center [941, 232] width 46 height 16
checkbox input "true"
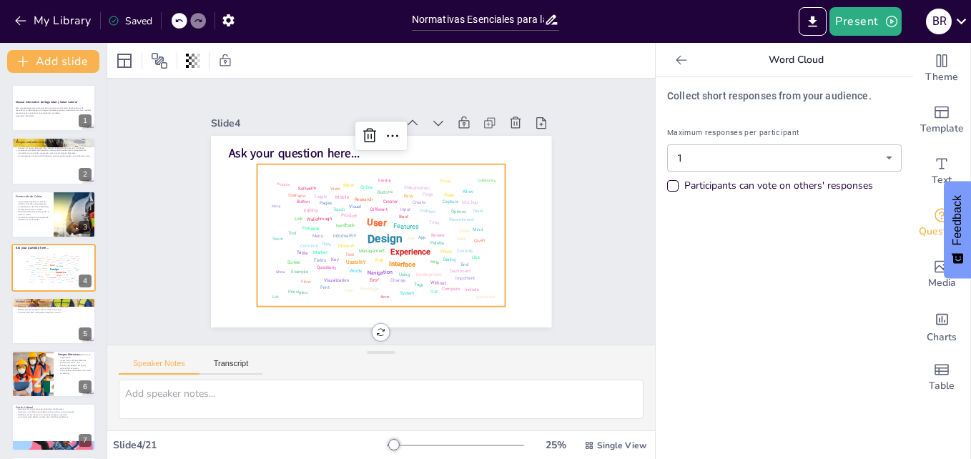
click at [670, 68] on div at bounding box center [681, 60] width 23 height 23
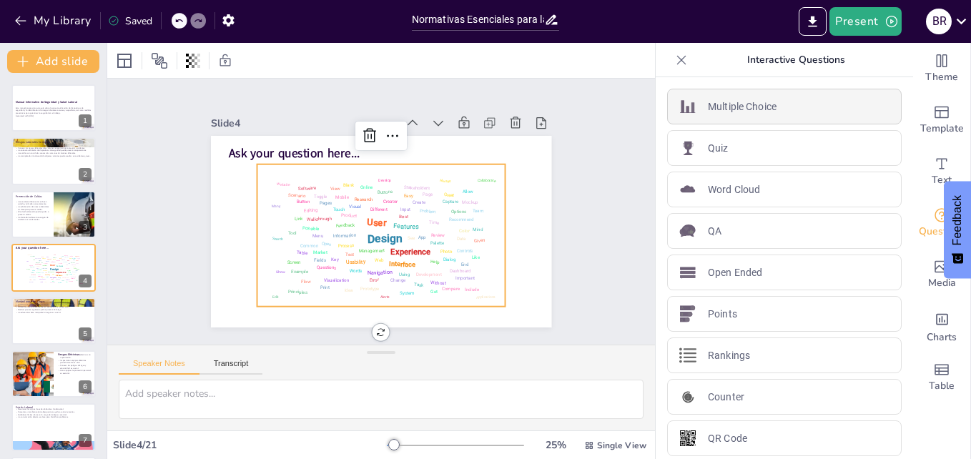
click at [725, 108] on p "Multiple Choice" at bounding box center [742, 106] width 69 height 15
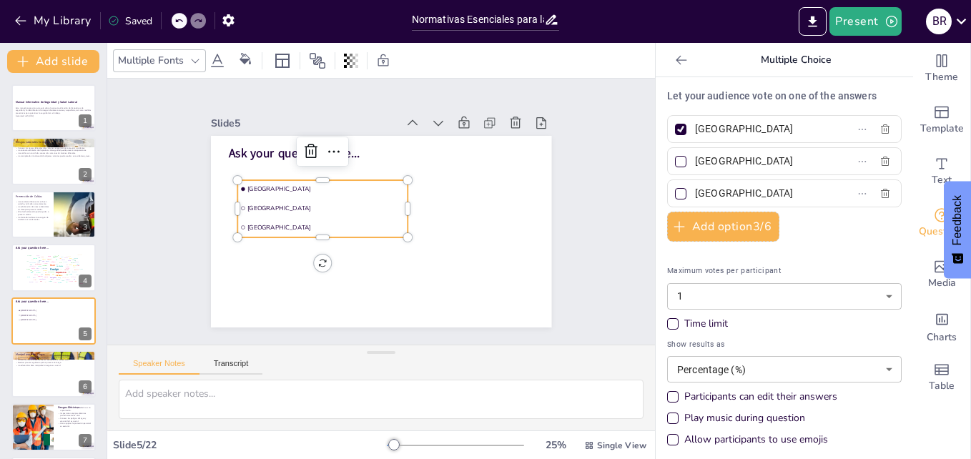
scroll to position [6, 0]
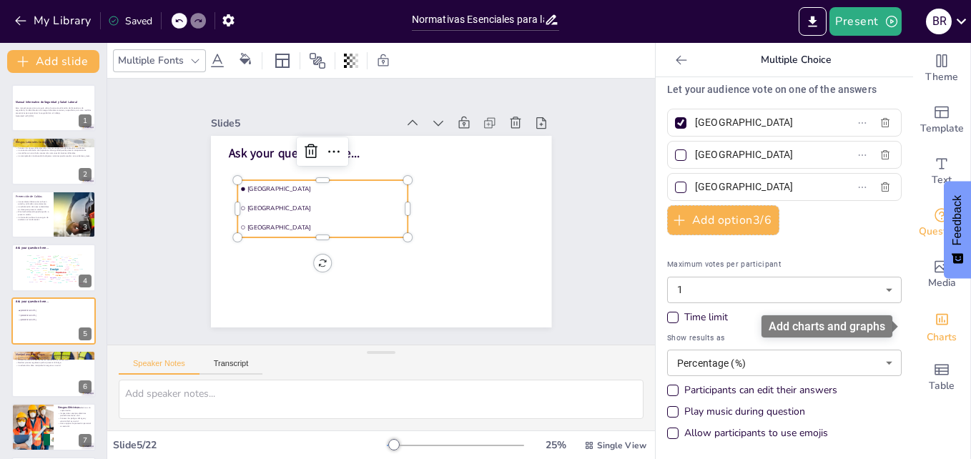
click at [930, 331] on span "Charts" at bounding box center [941, 337] width 30 height 16
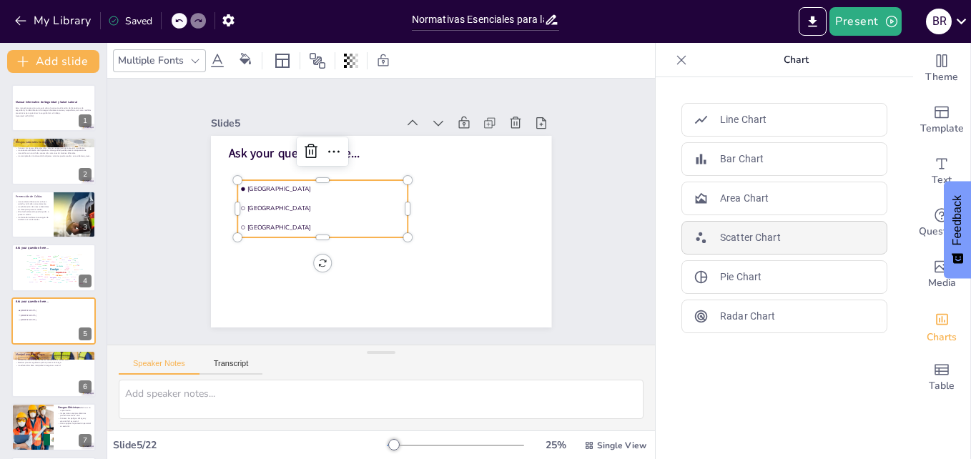
click at [739, 233] on p "Scatter Chart" at bounding box center [750, 237] width 61 height 15
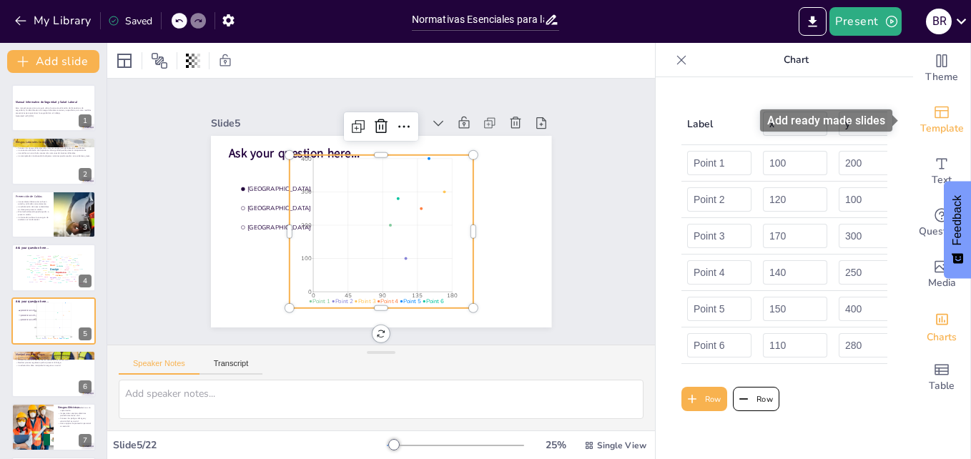
click at [933, 115] on icon "Add ready made slides" at bounding box center [941, 112] width 17 height 17
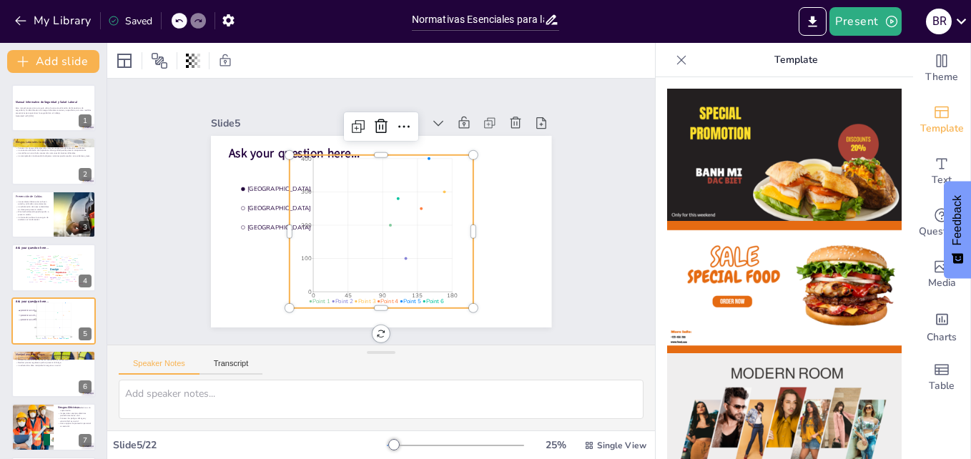
click at [785, 367] on img at bounding box center [784, 419] width 234 height 132
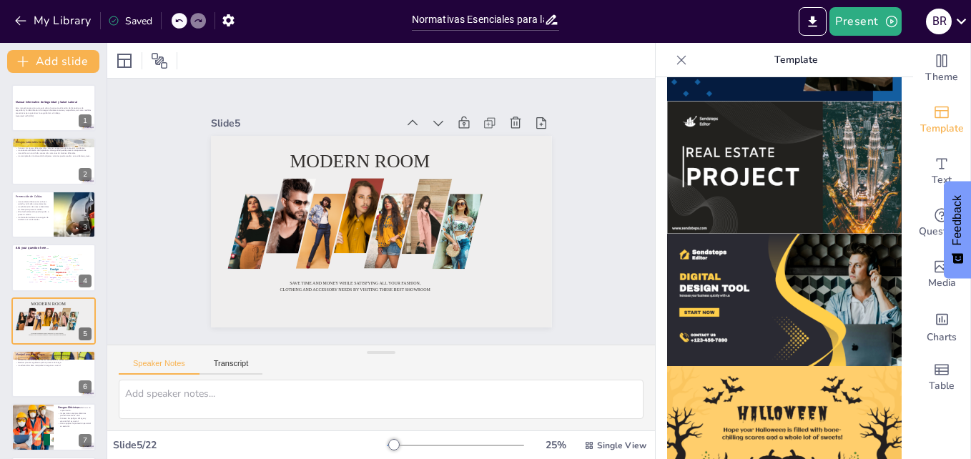
scroll to position [1296, 0]
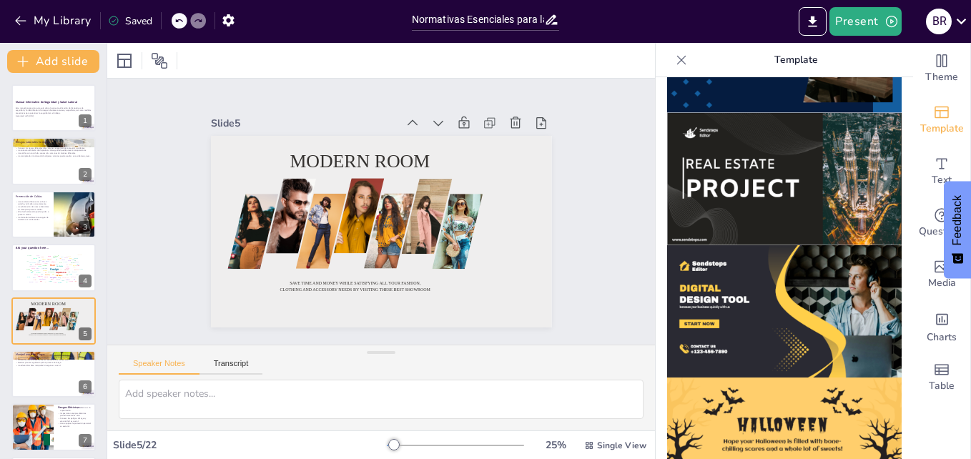
click at [770, 245] on img at bounding box center [784, 311] width 234 height 132
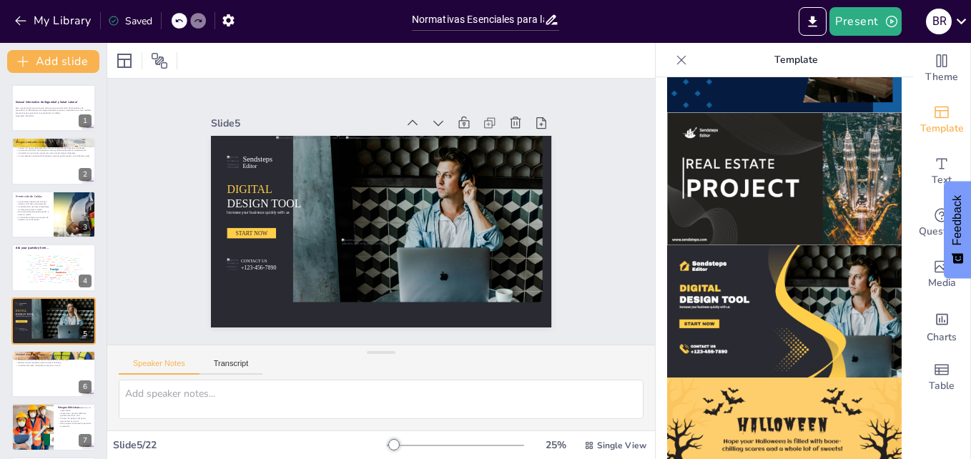
click at [755, 129] on img at bounding box center [784, 179] width 234 height 132
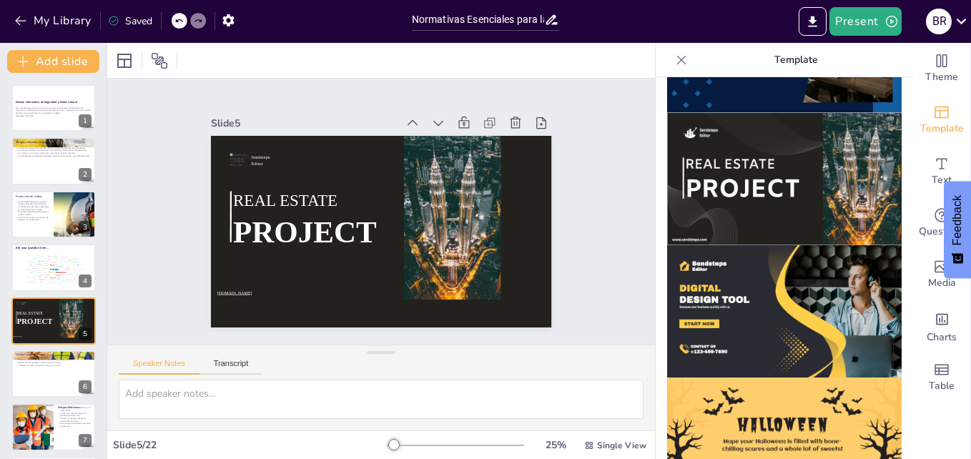
scroll to position [1434, 0]
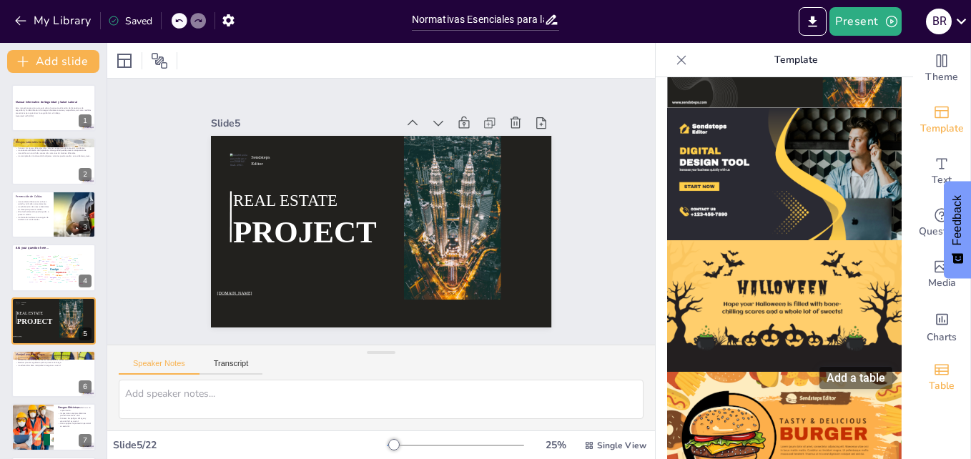
click at [931, 383] on span "Table" at bounding box center [941, 386] width 26 height 16
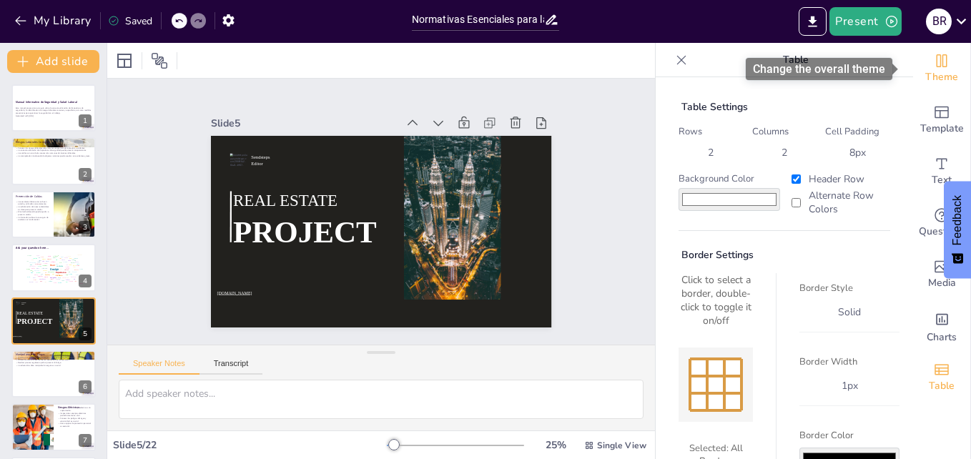
click at [936, 55] on icon "Change the overall theme" at bounding box center [941, 60] width 11 height 13
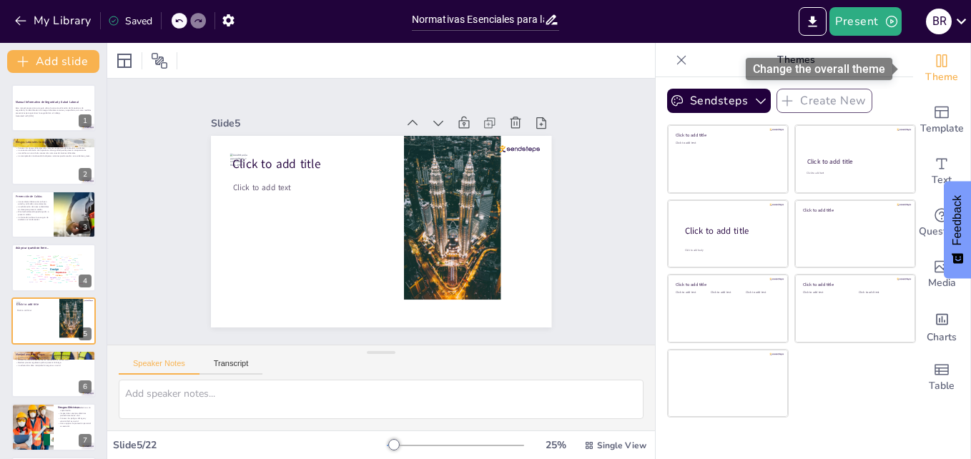
checkbox input "true"
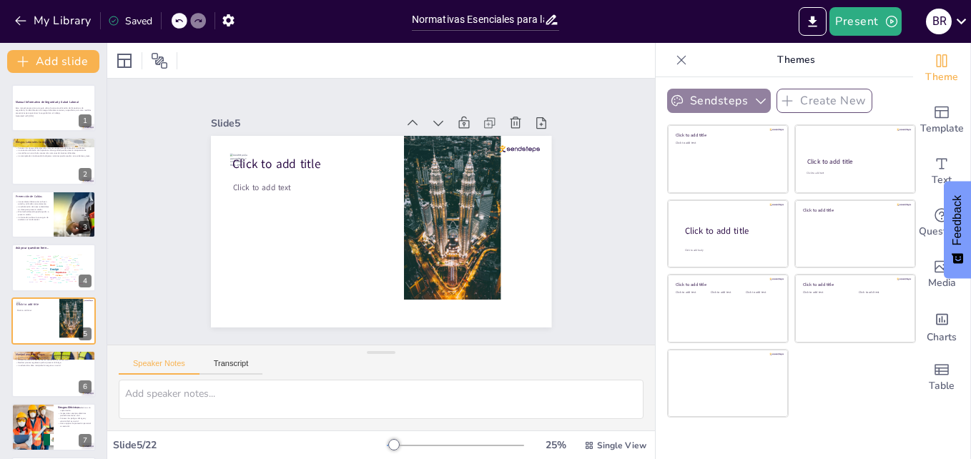
click at [753, 99] on icon "button" at bounding box center [760, 101] width 14 height 14
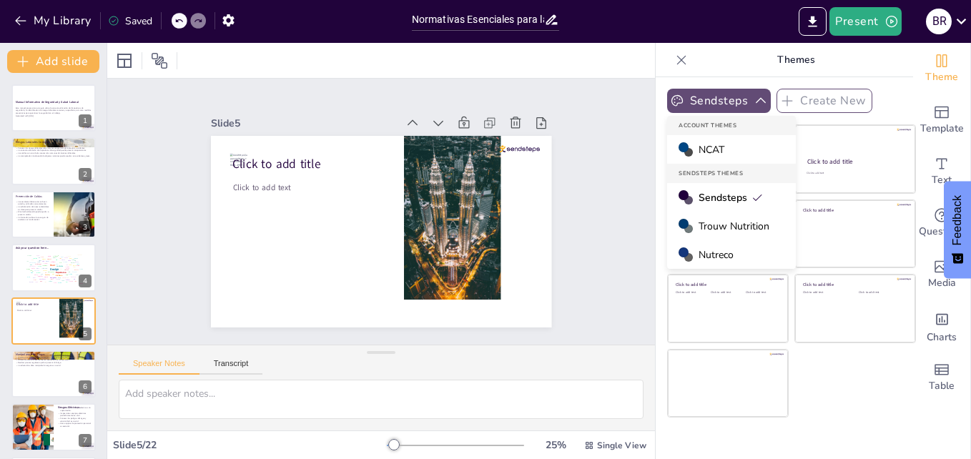
click at [720, 227] on span "Trouw Nutrition" at bounding box center [733, 226] width 71 height 14
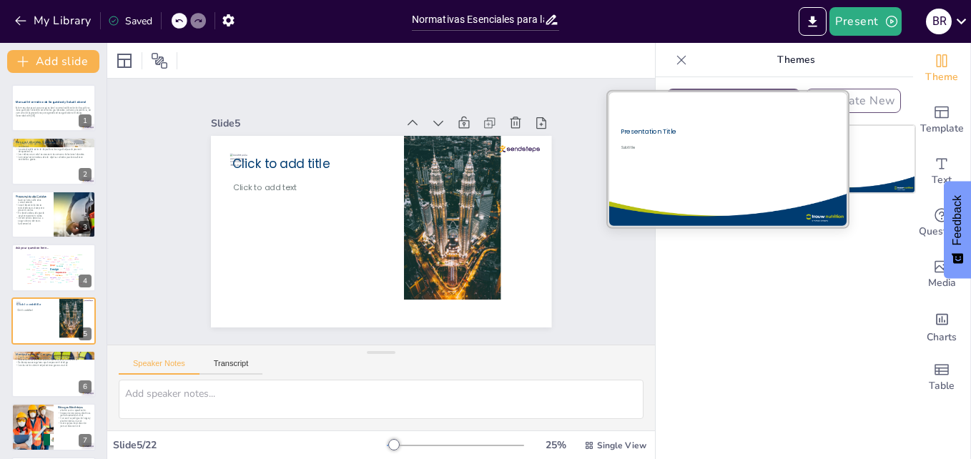
click at [706, 183] on div at bounding box center [727, 158] width 241 height 135
checkbox input "true"
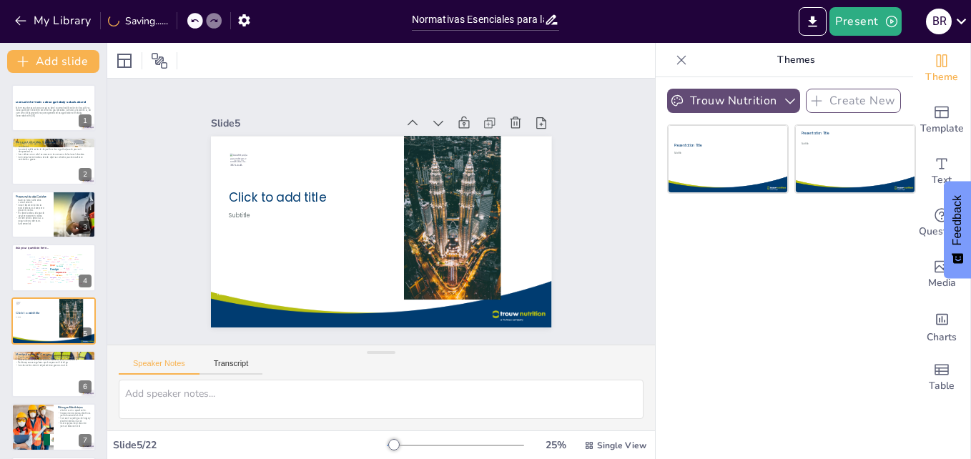
click at [783, 100] on icon "button" at bounding box center [790, 101] width 14 height 14
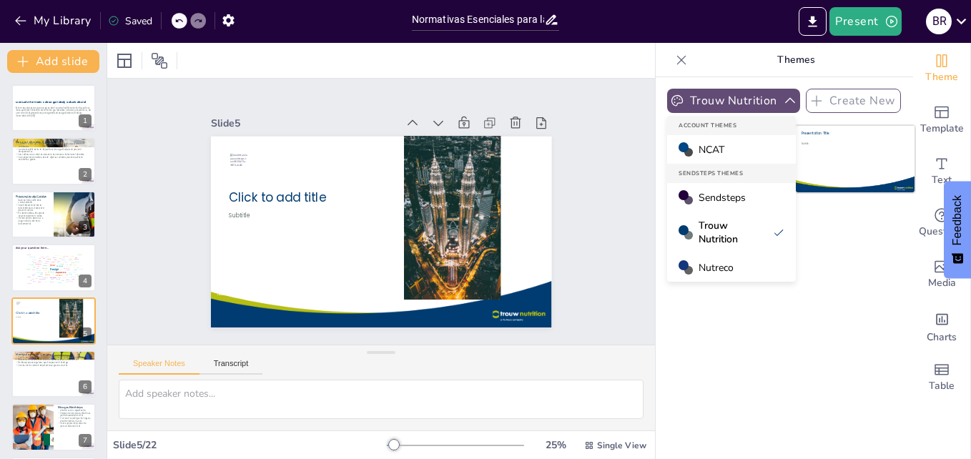
click at [700, 148] on span "NCAT" at bounding box center [711, 150] width 26 height 14
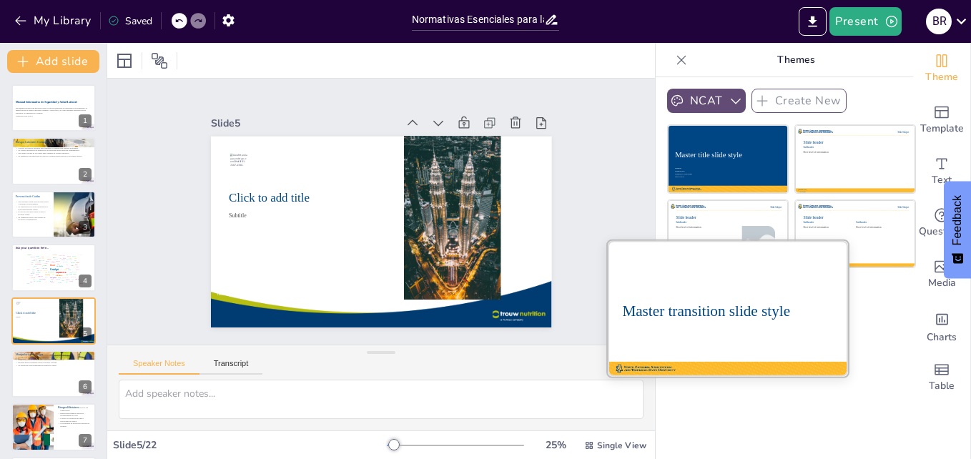
click at [708, 324] on div "Master transition slide style" at bounding box center [727, 311] width 211 height 42
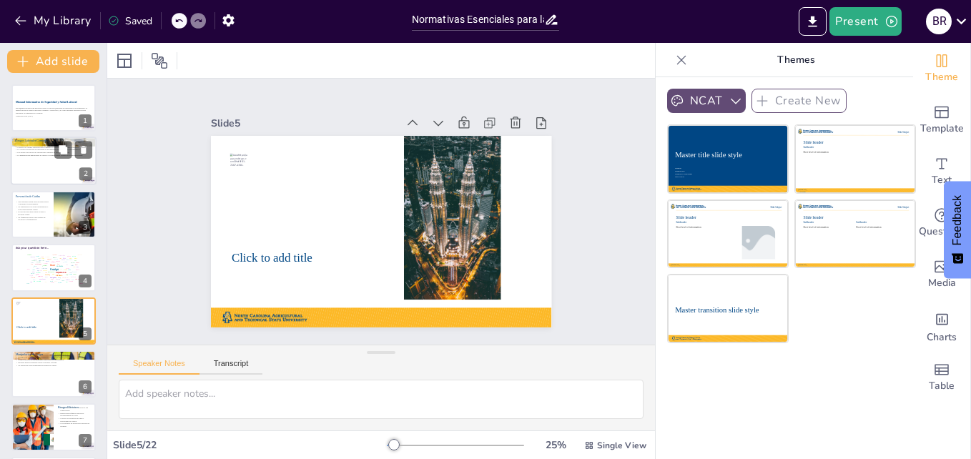
checkbox input "true"
drag, startPoint x: 67, startPoint y: 155, endPoint x: 44, endPoint y: 166, distance: 25.9
click at [44, 166] on div "Riesgos Laborales Comunes Conocer los riesgos laborales más comunes es esencial…" at bounding box center [54, 161] width 86 height 49
type textarea "Lo ipsumdolorsita conse adi elitsed doeiusmod te in utlabo etdo magnaal enim ad…"
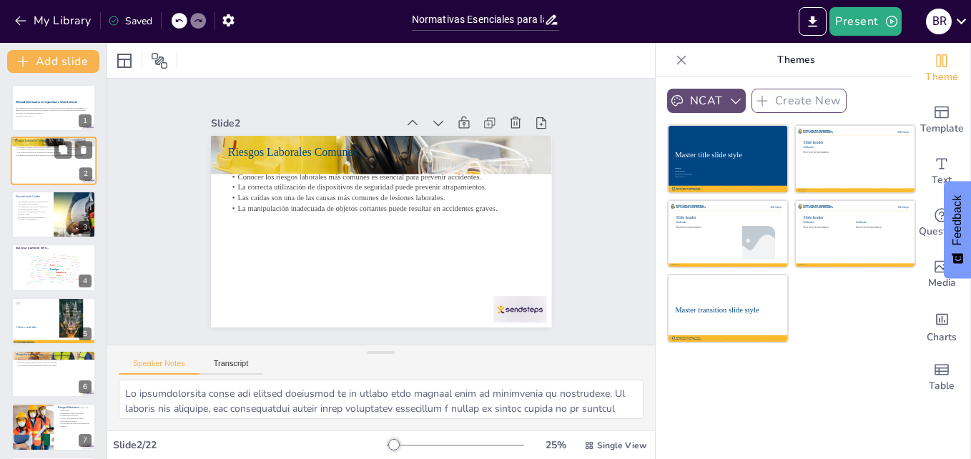
click at [44, 166] on div at bounding box center [54, 161] width 86 height 49
checkbox input "true"
click at [51, 217] on div at bounding box center [54, 214] width 86 height 49
type textarea "Lor ipsumdolo sit ametconsecte adipisc el seddoe temporin, utla et dol magnaali…"
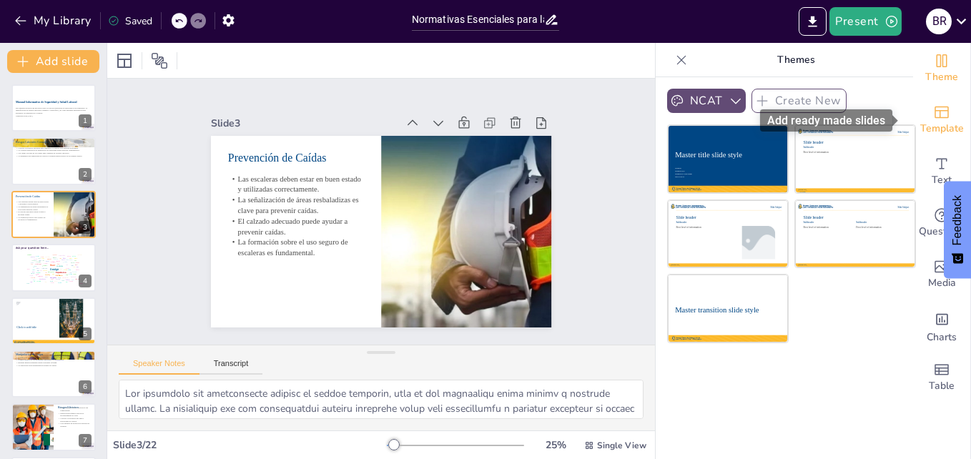
click at [933, 115] on icon "Add ready made slides" at bounding box center [941, 112] width 17 height 17
checkbox input "true"
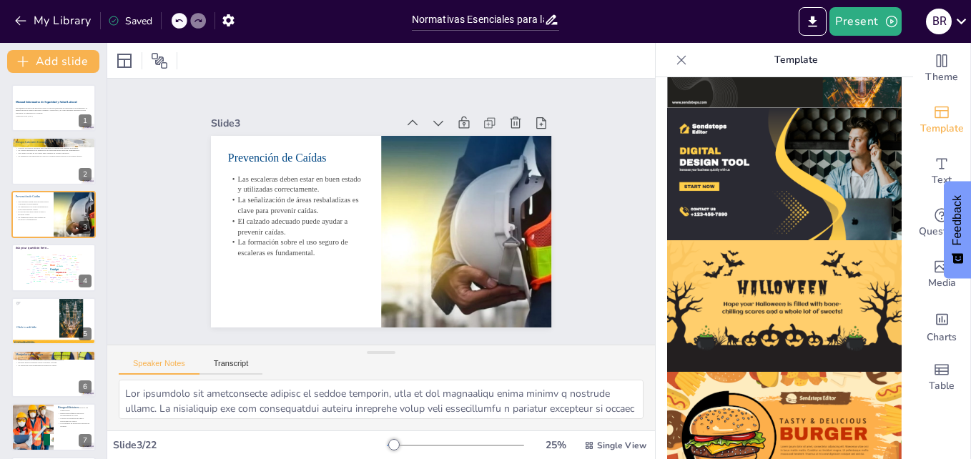
scroll to position [991, 0]
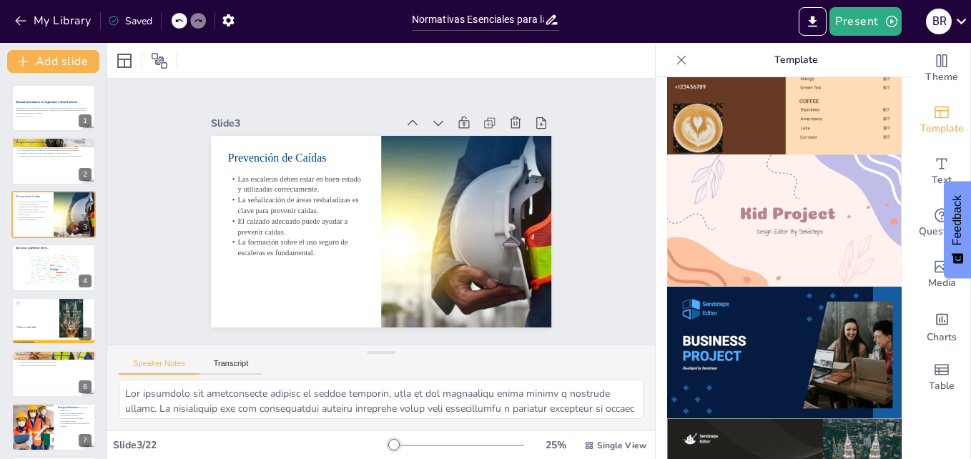
click at [773, 299] on img at bounding box center [784, 353] width 234 height 132
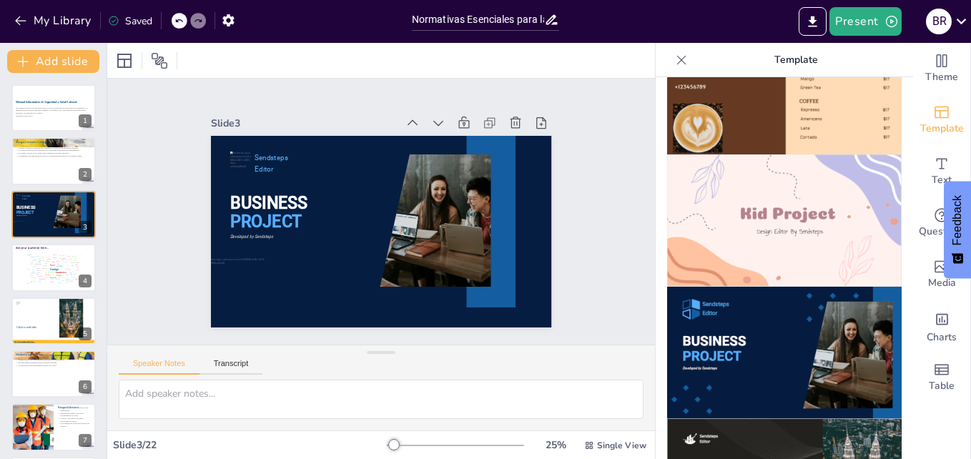
checkbox input "true"
click at [40, 57] on button "Add slide" at bounding box center [53, 61] width 92 height 23
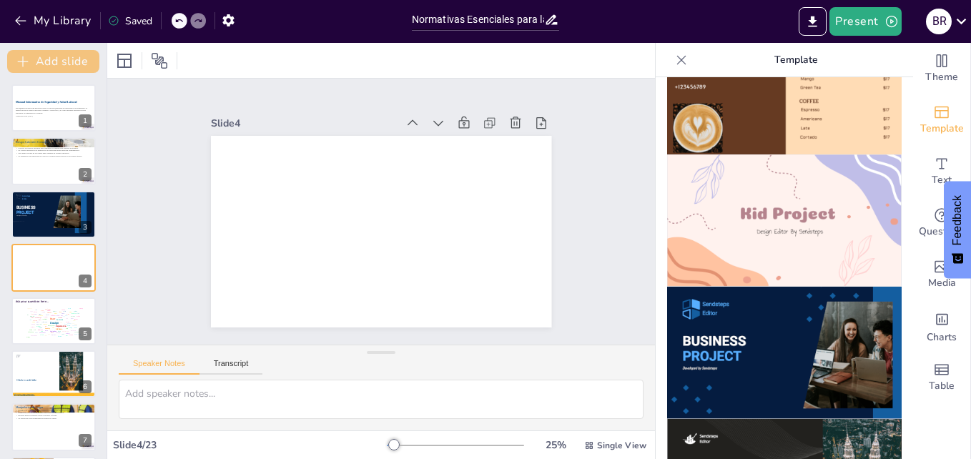
click at [40, 57] on button "Add slide" at bounding box center [53, 61] width 92 height 23
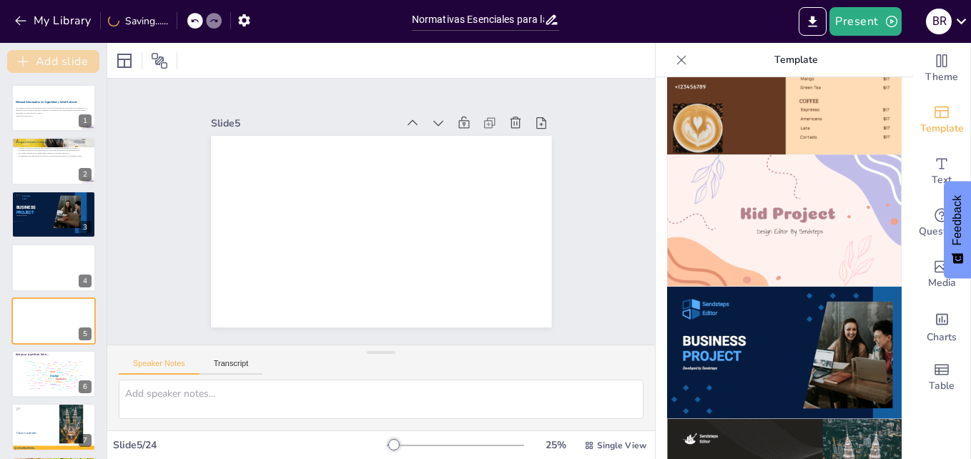
click at [40, 57] on button "Add slide" at bounding box center [53, 61] width 92 height 23
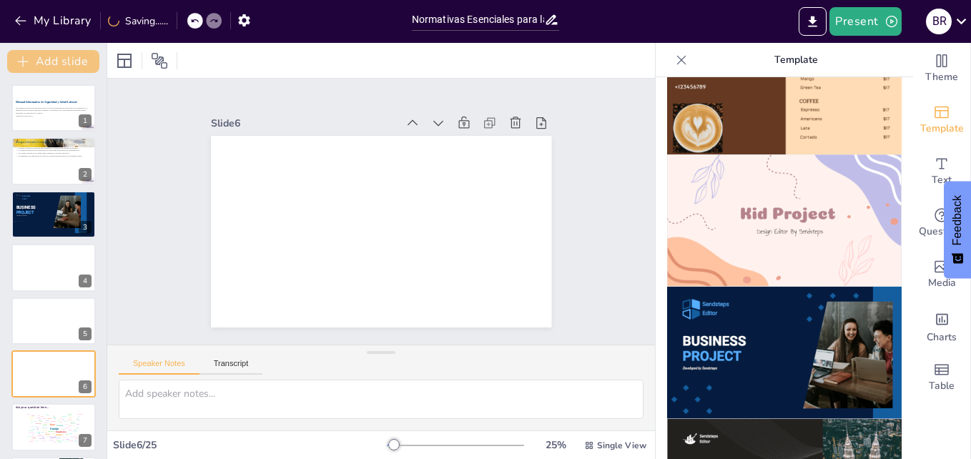
click at [40, 57] on button "Add slide" at bounding box center [53, 61] width 92 height 23
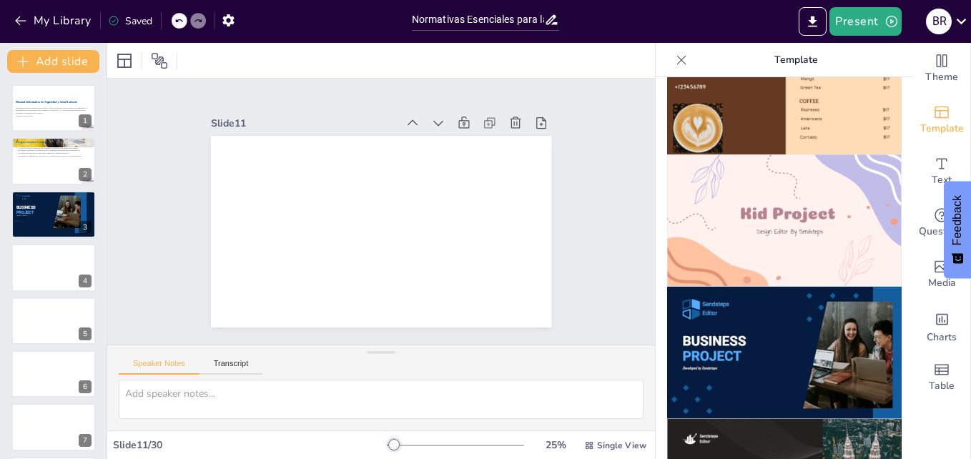
drag, startPoint x: 862, startPoint y: 237, endPoint x: 759, endPoint y: 202, distance: 108.5
click at [759, 202] on img at bounding box center [784, 220] width 234 height 132
checkbox input "true"
